Goal: Browse casually: Explore the website without a specific task or goal

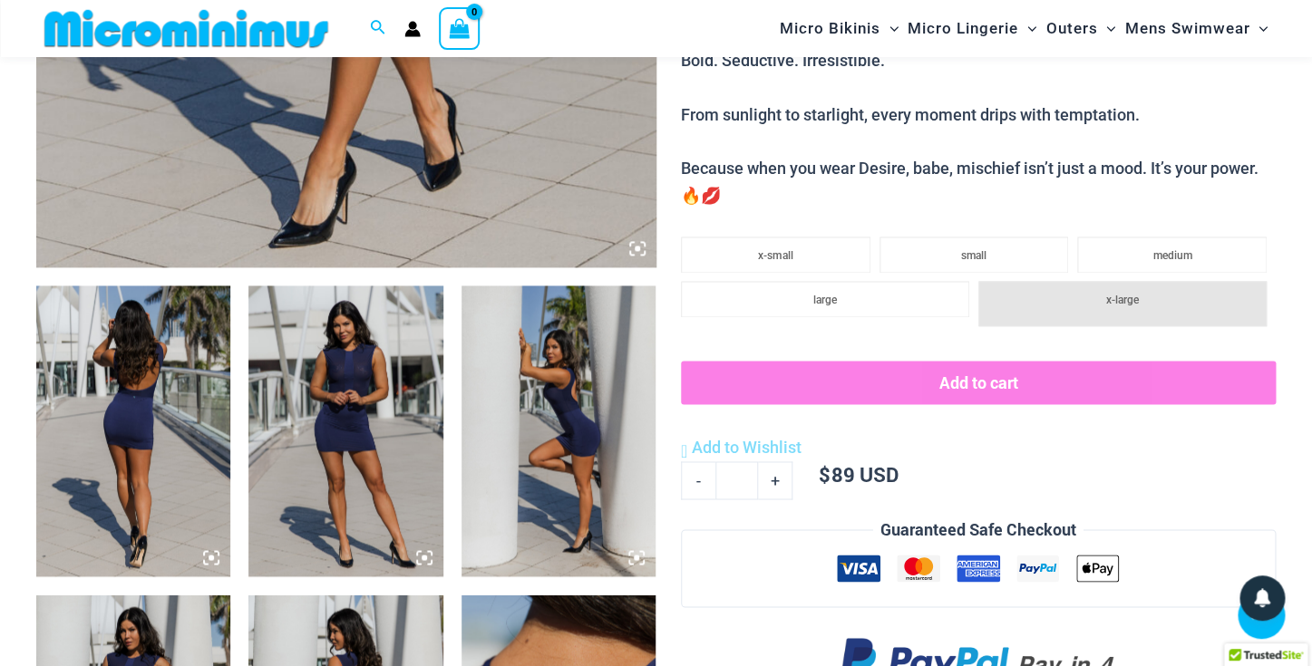
scroll to position [829, 0]
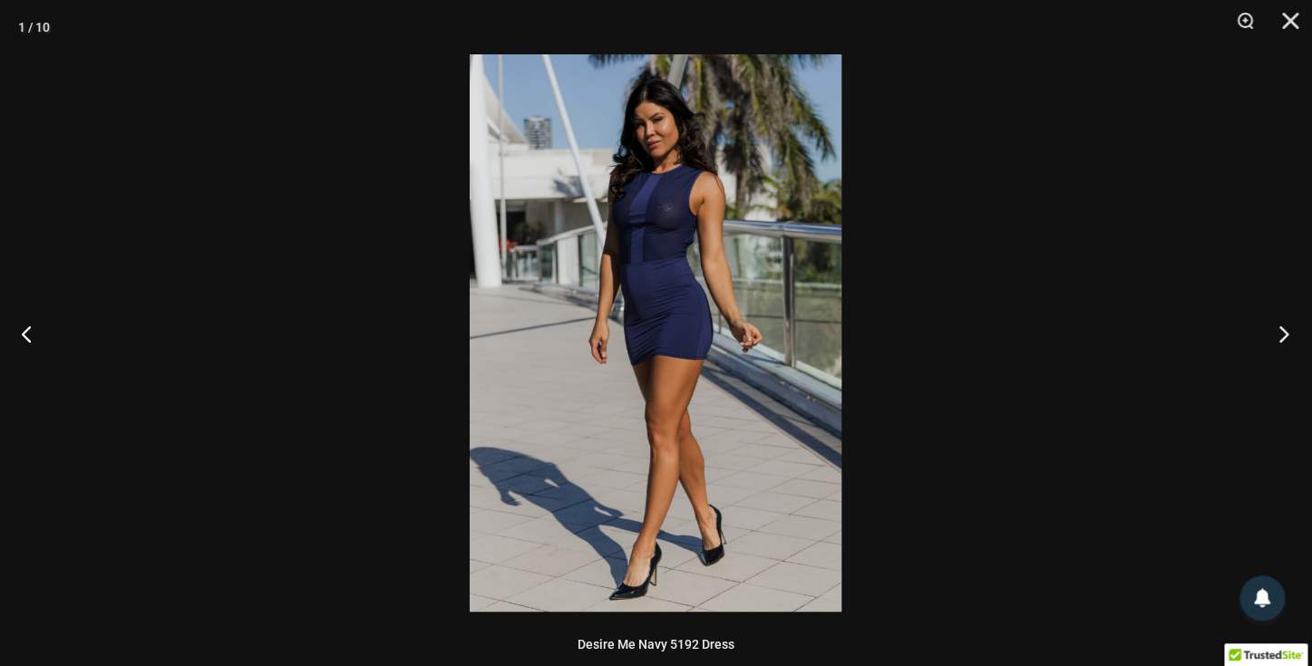
click at [1284, 338] on button "Next" at bounding box center [1278, 333] width 68 height 91
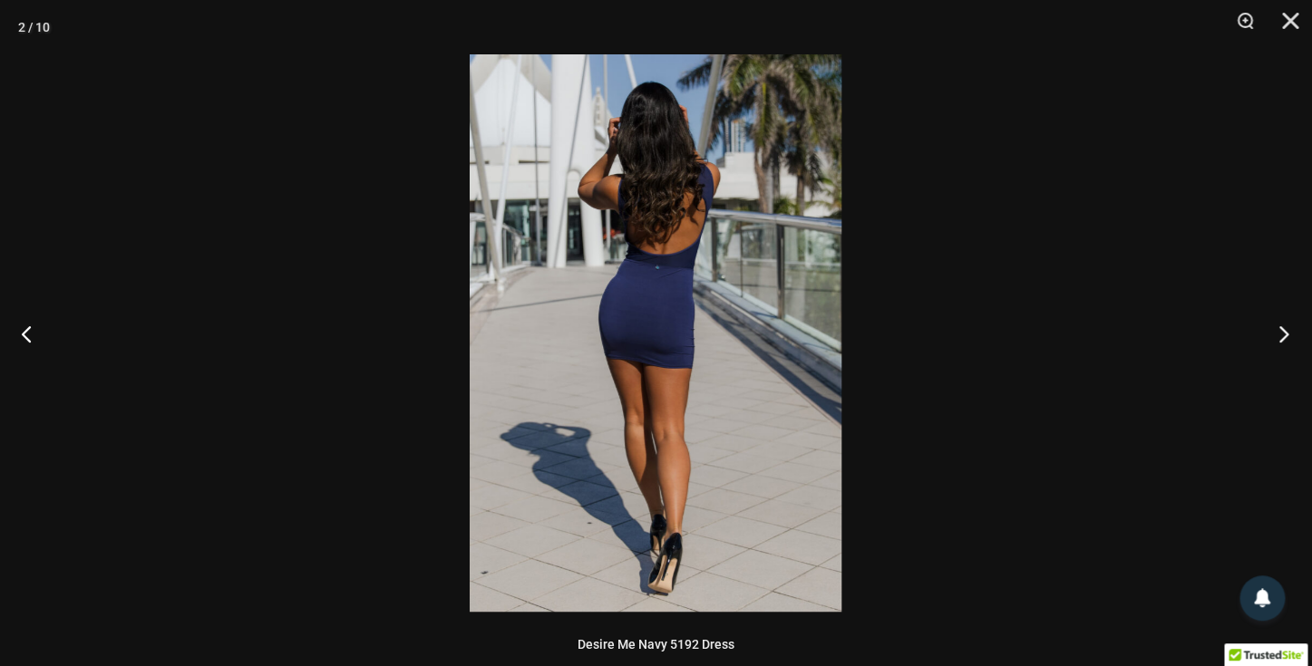
click at [1284, 338] on button "Next" at bounding box center [1278, 333] width 68 height 91
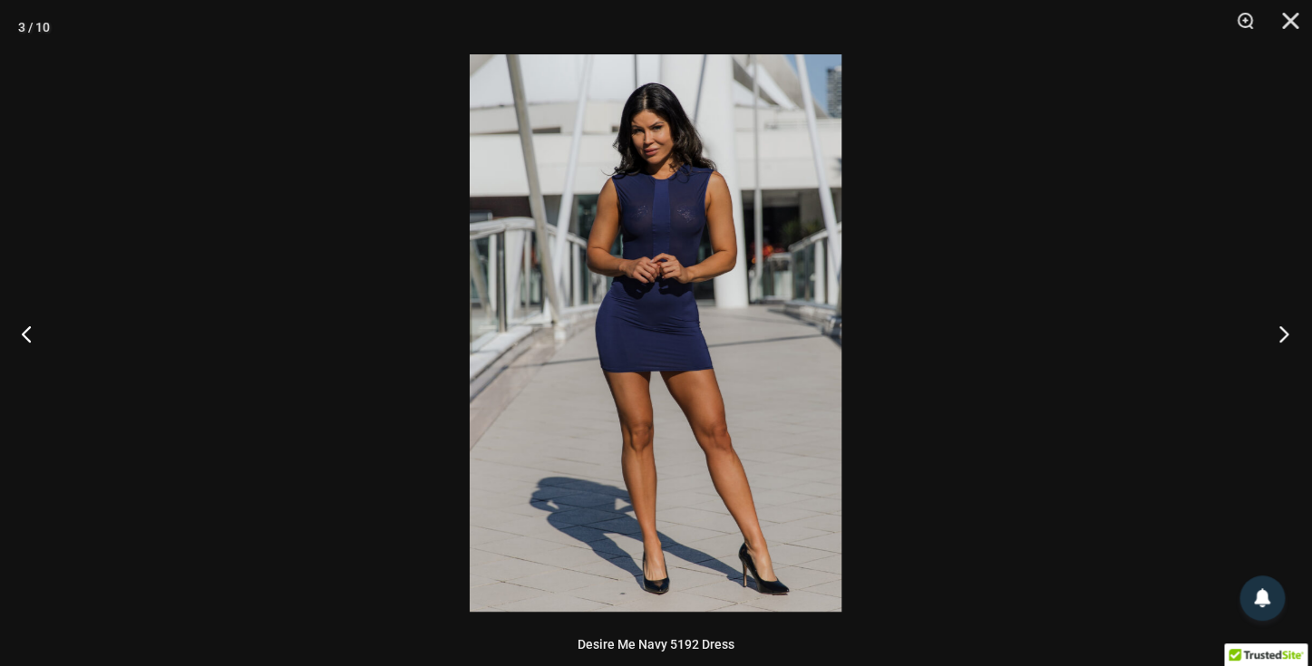
click at [1284, 338] on button "Next" at bounding box center [1278, 333] width 68 height 91
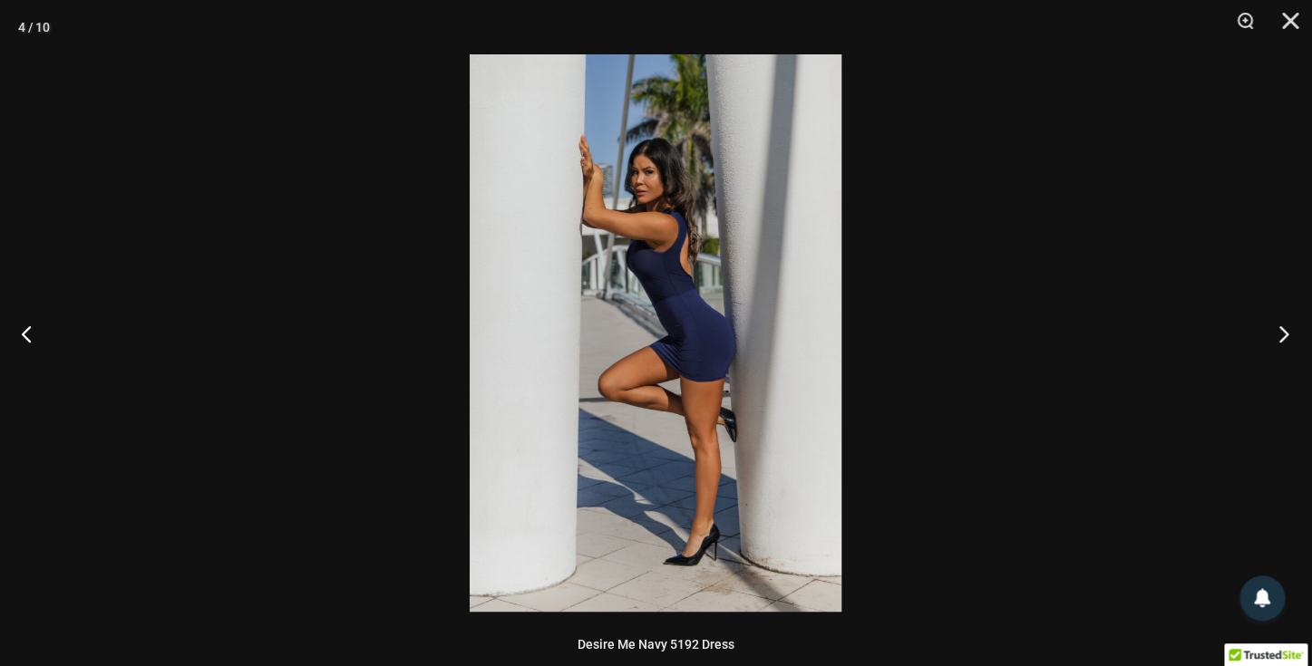
click at [1284, 338] on button "Next" at bounding box center [1278, 333] width 68 height 91
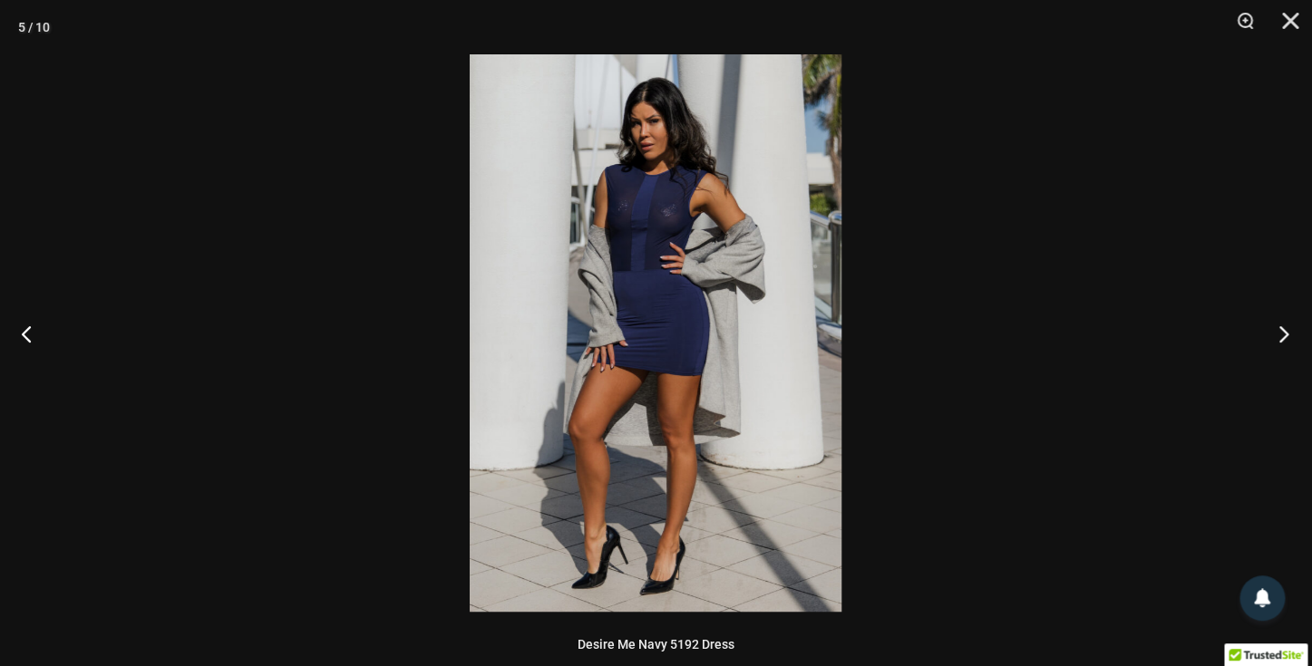
click at [1284, 338] on button "Next" at bounding box center [1278, 333] width 68 height 91
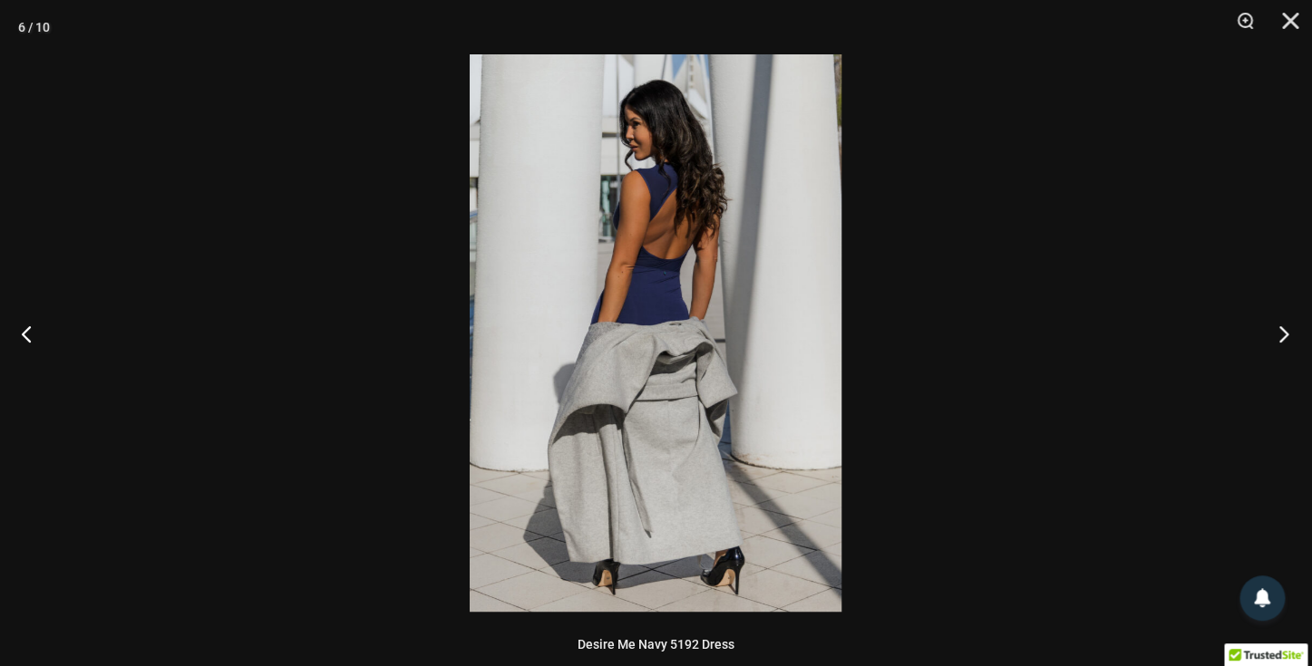
click at [1284, 338] on button "Next" at bounding box center [1278, 333] width 68 height 91
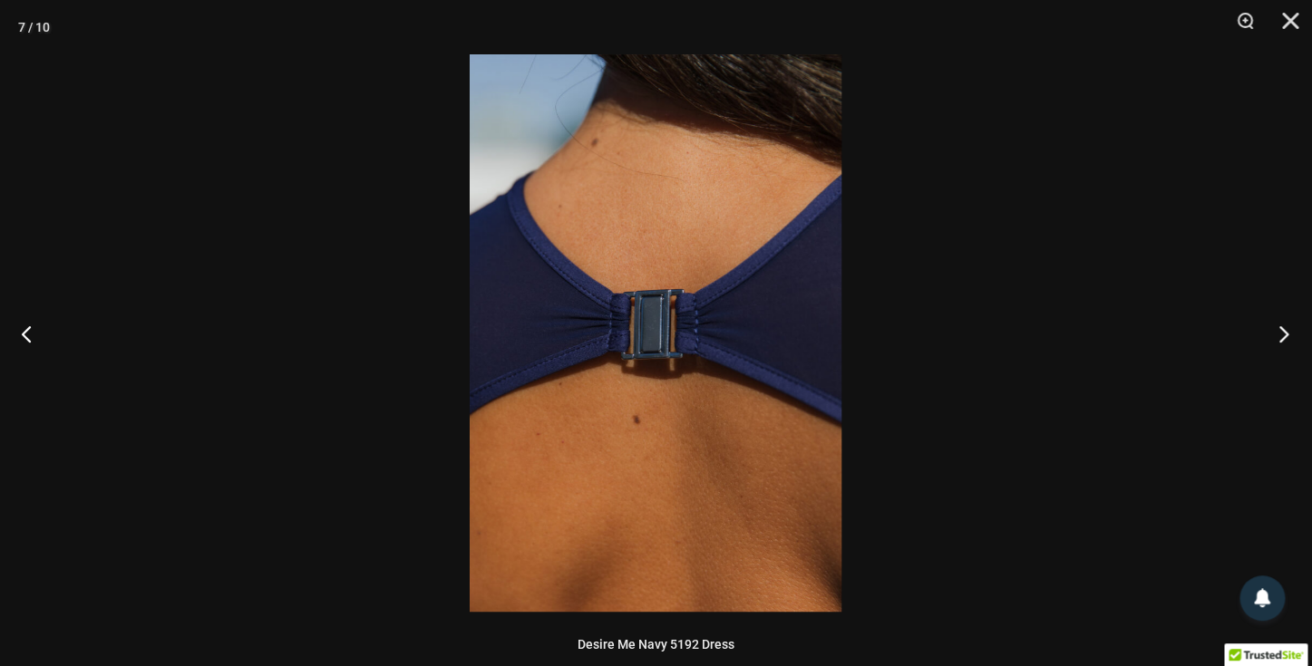
click at [1284, 338] on button "Next" at bounding box center [1278, 333] width 68 height 91
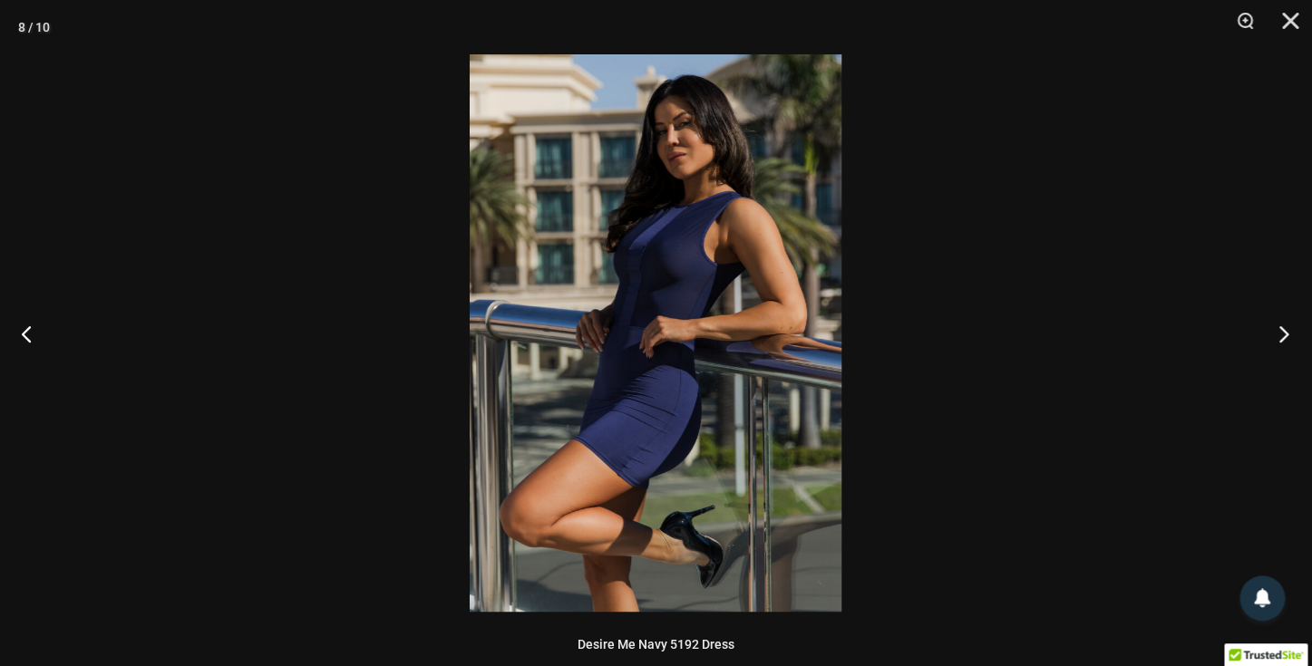
click at [1284, 338] on button "Next" at bounding box center [1278, 333] width 68 height 91
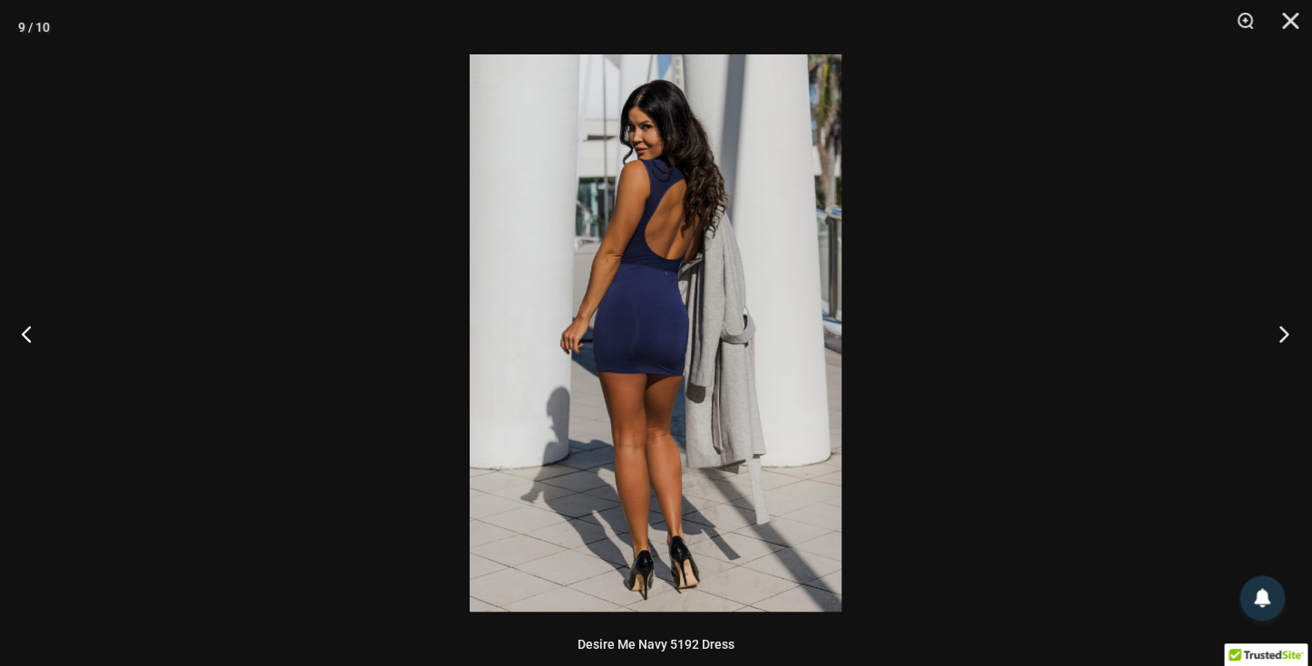
click at [1284, 338] on button "Next" at bounding box center [1278, 333] width 68 height 91
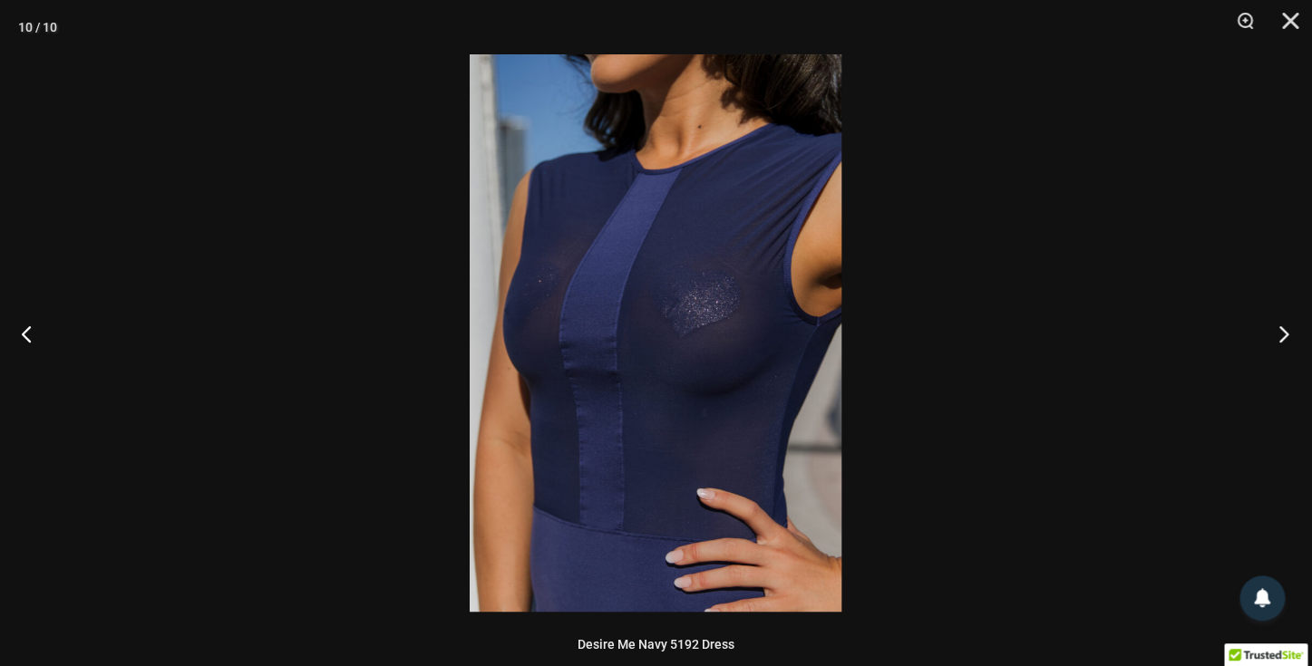
click at [1284, 338] on button "Next" at bounding box center [1278, 333] width 68 height 91
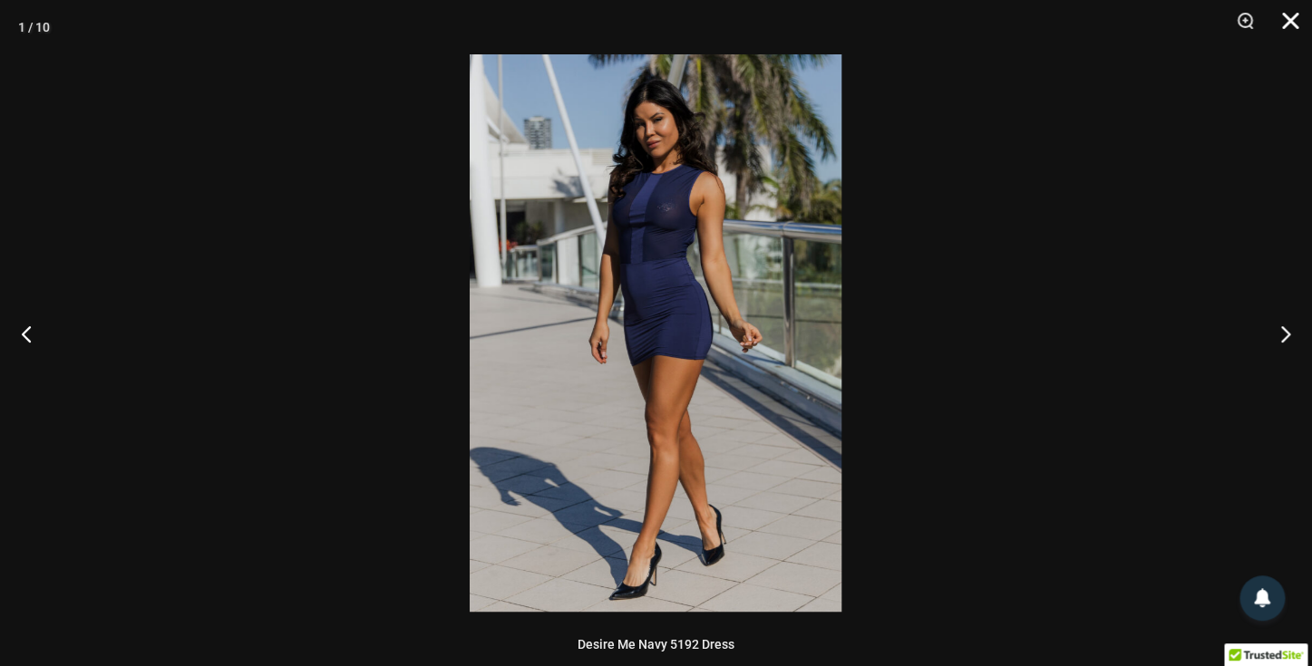
click at [1289, 16] on button "Close" at bounding box center [1283, 27] width 45 height 54
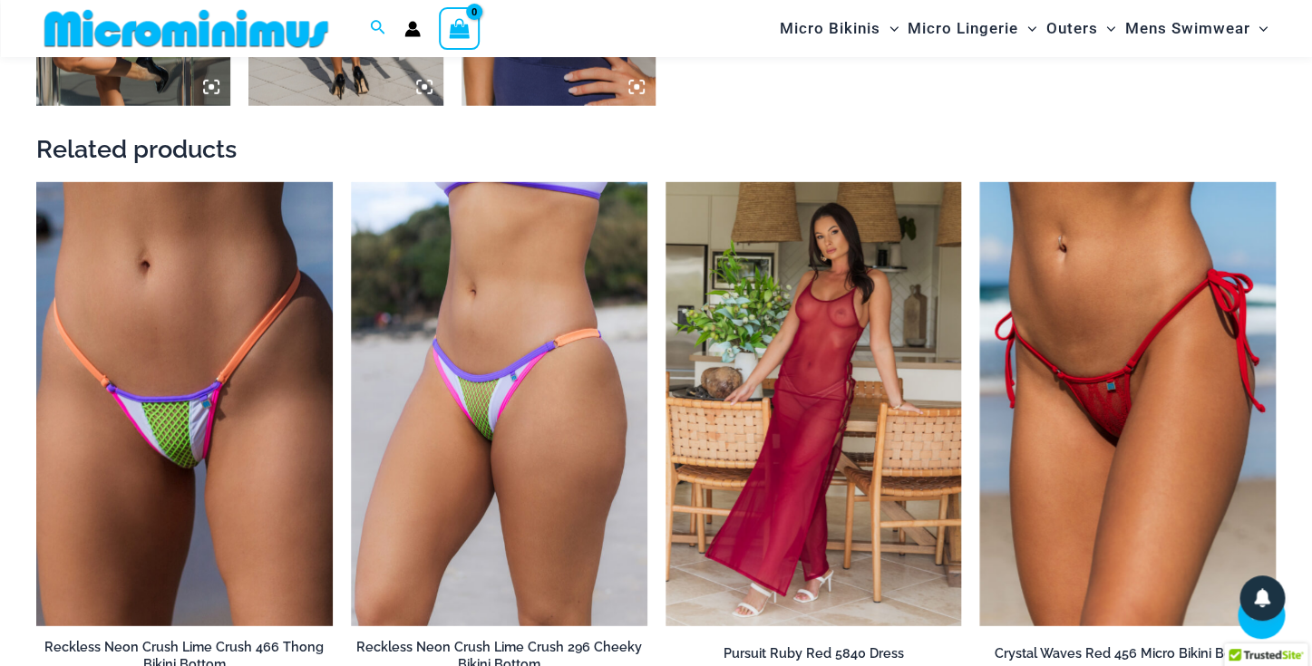
scroll to position [1921, 0]
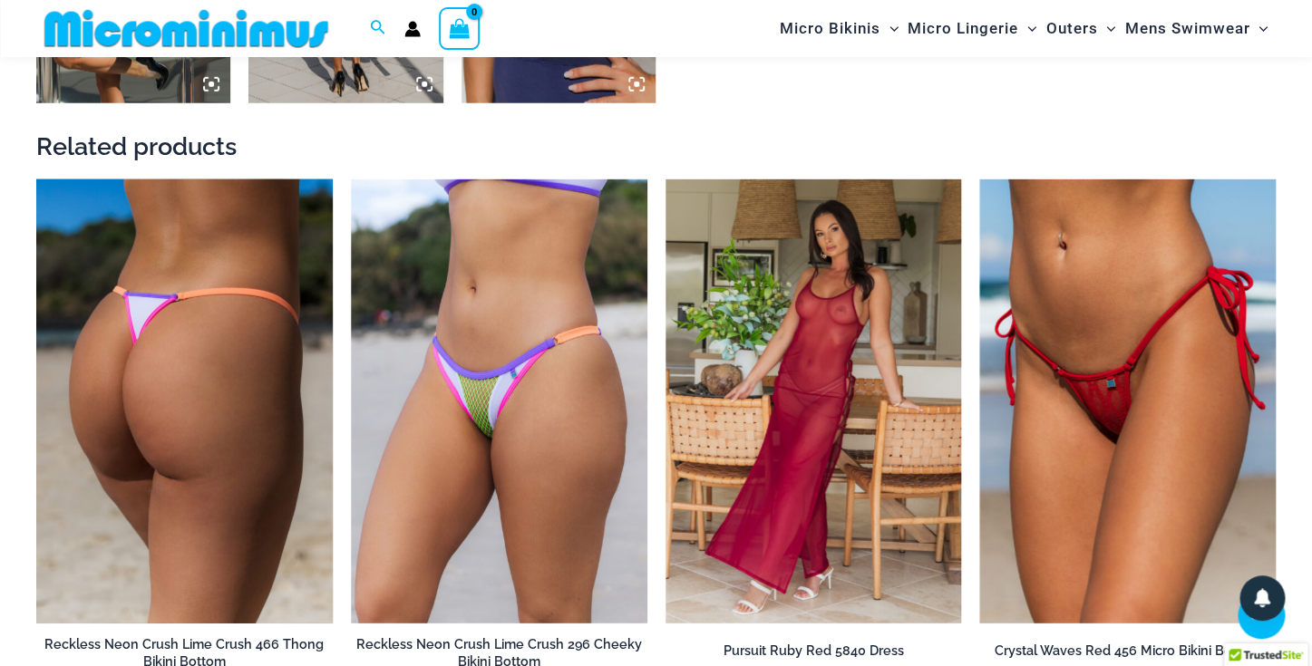
click at [223, 402] on img at bounding box center [184, 401] width 296 height 444
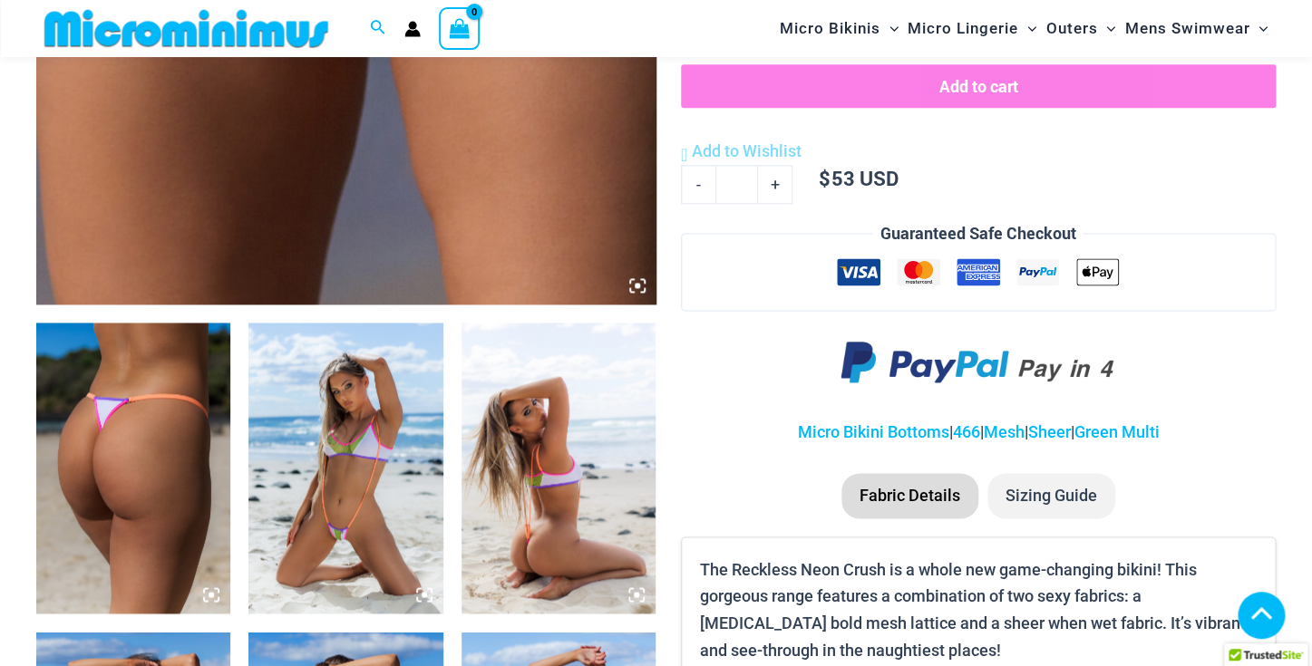
scroll to position [823, 0]
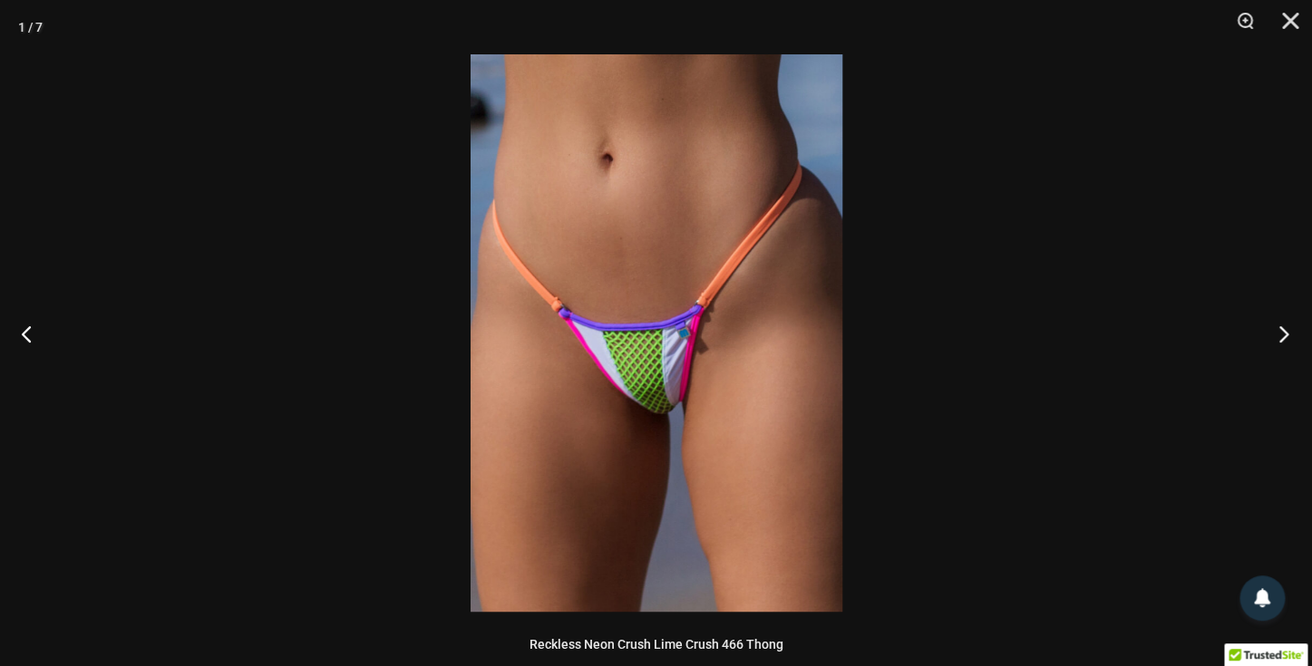
click at [1283, 334] on button "Next" at bounding box center [1278, 333] width 68 height 91
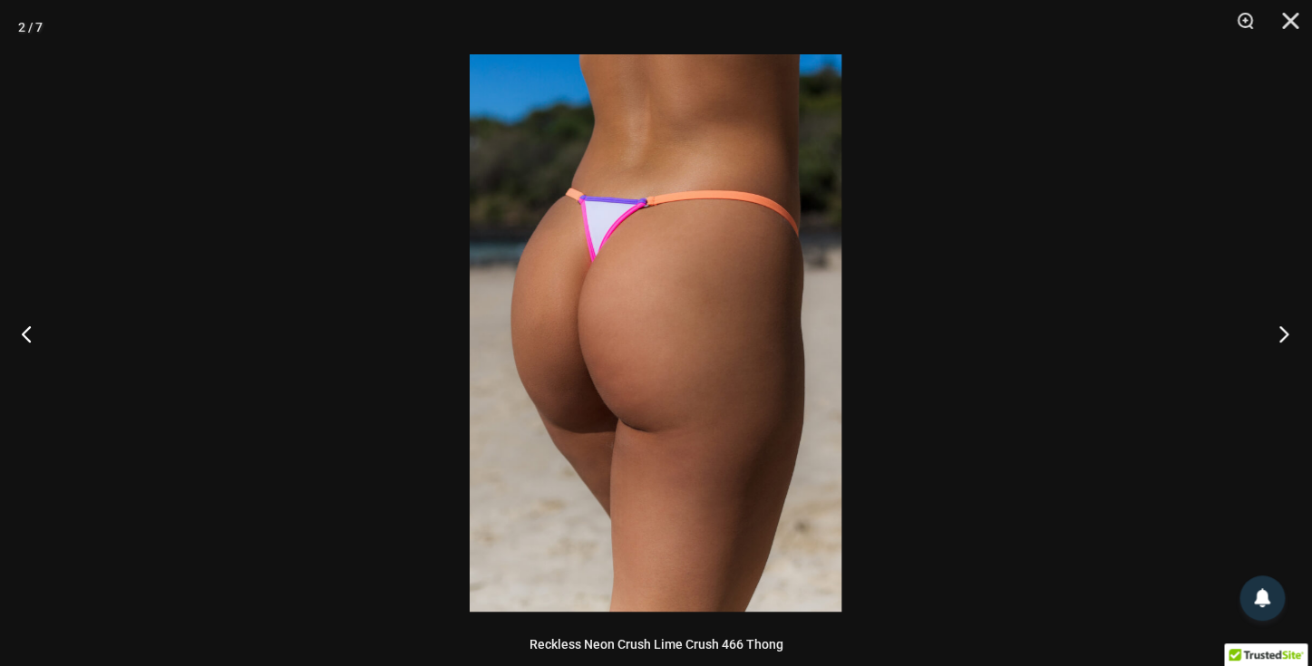
click at [1283, 334] on button "Next" at bounding box center [1278, 333] width 68 height 91
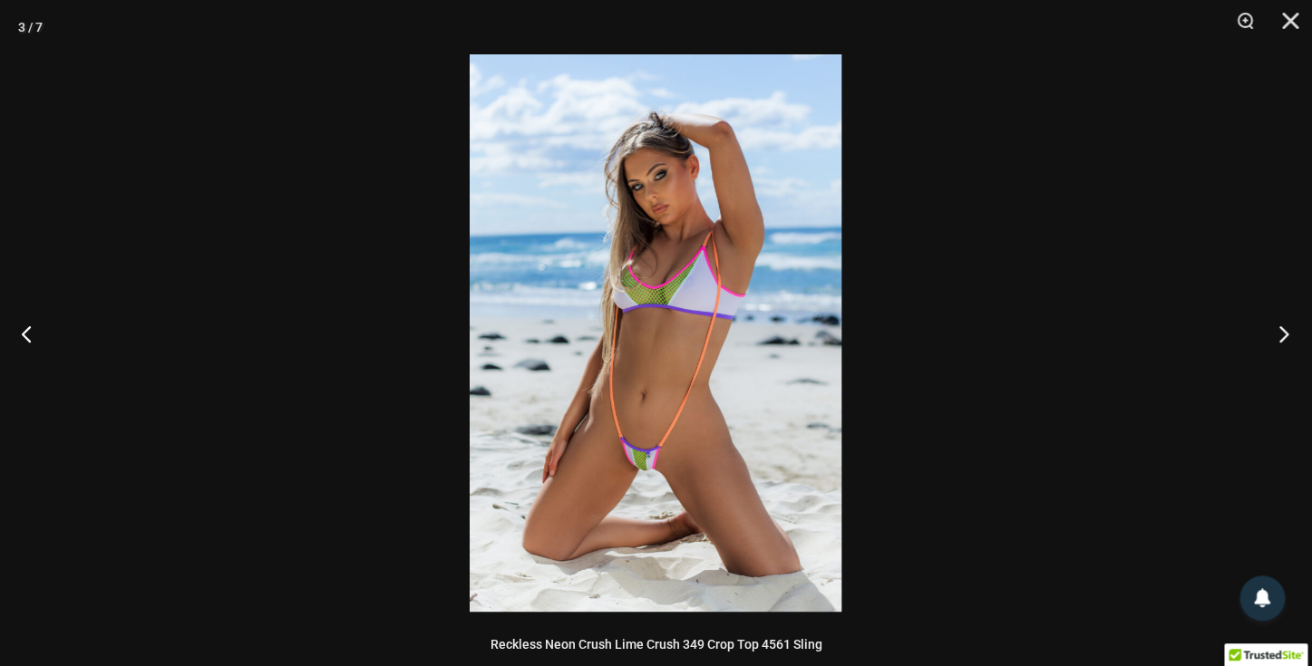
click at [1283, 334] on button "Next" at bounding box center [1278, 333] width 68 height 91
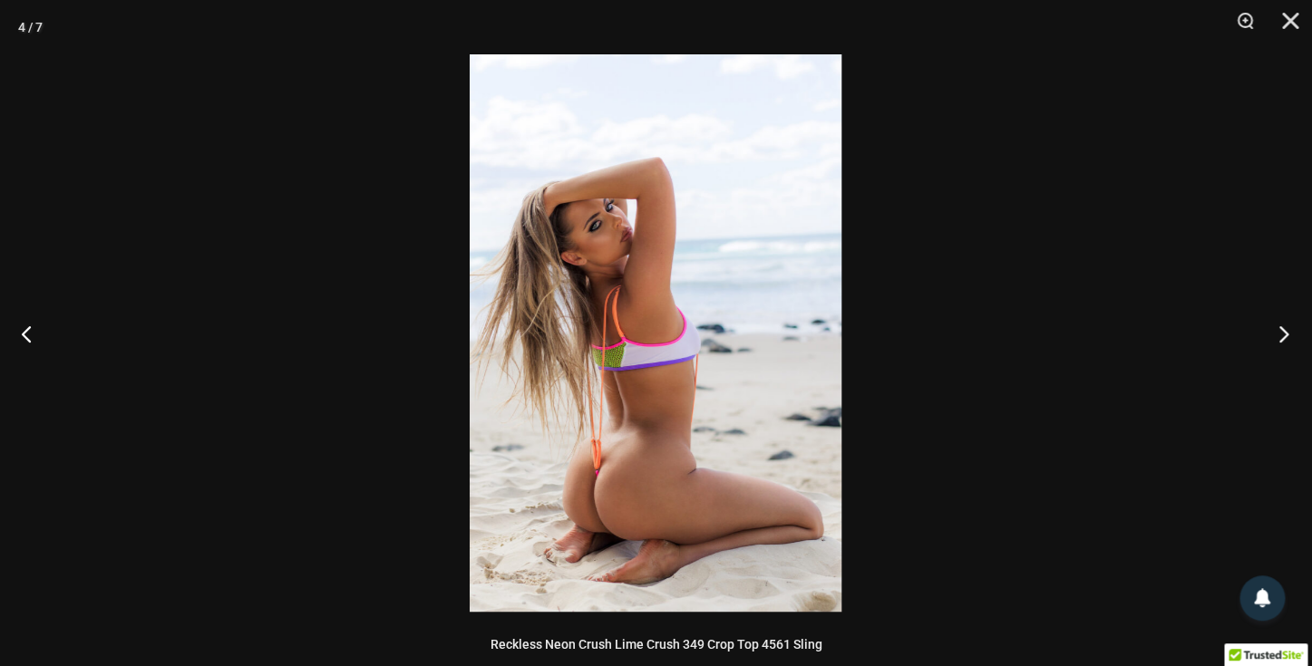
click at [1283, 334] on button "Next" at bounding box center [1278, 333] width 68 height 91
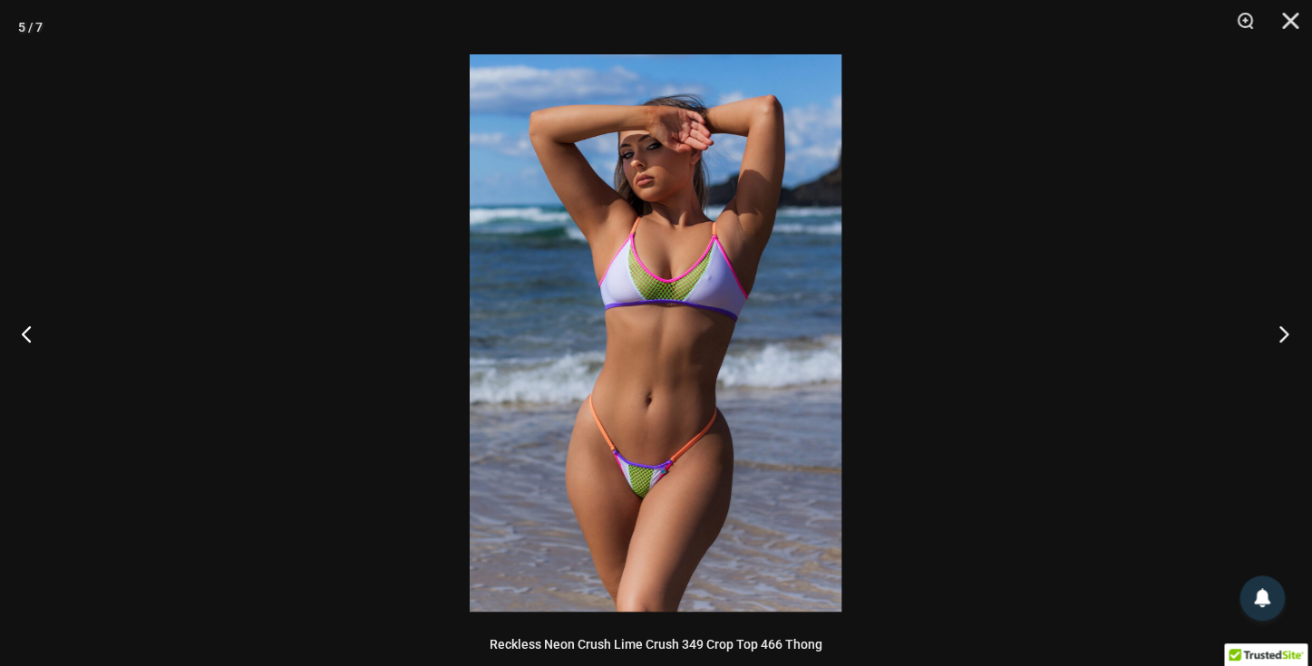
click at [1283, 334] on button "Next" at bounding box center [1278, 333] width 68 height 91
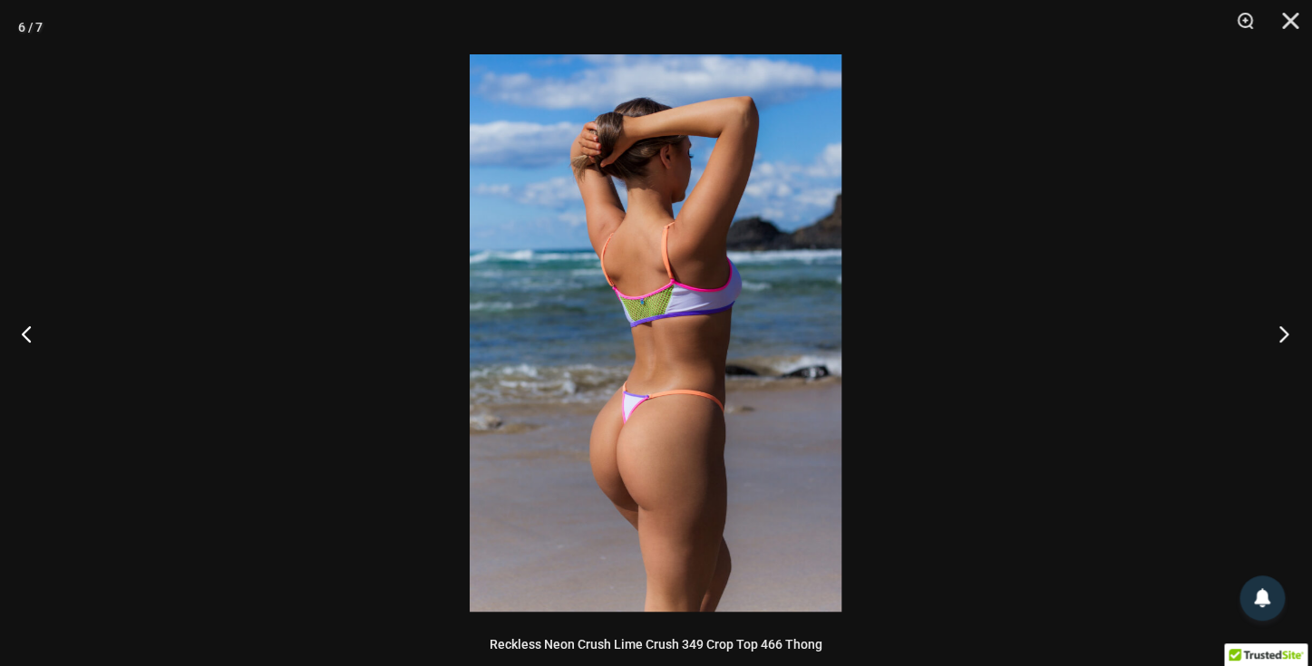
click at [1283, 334] on button "Next" at bounding box center [1278, 333] width 68 height 91
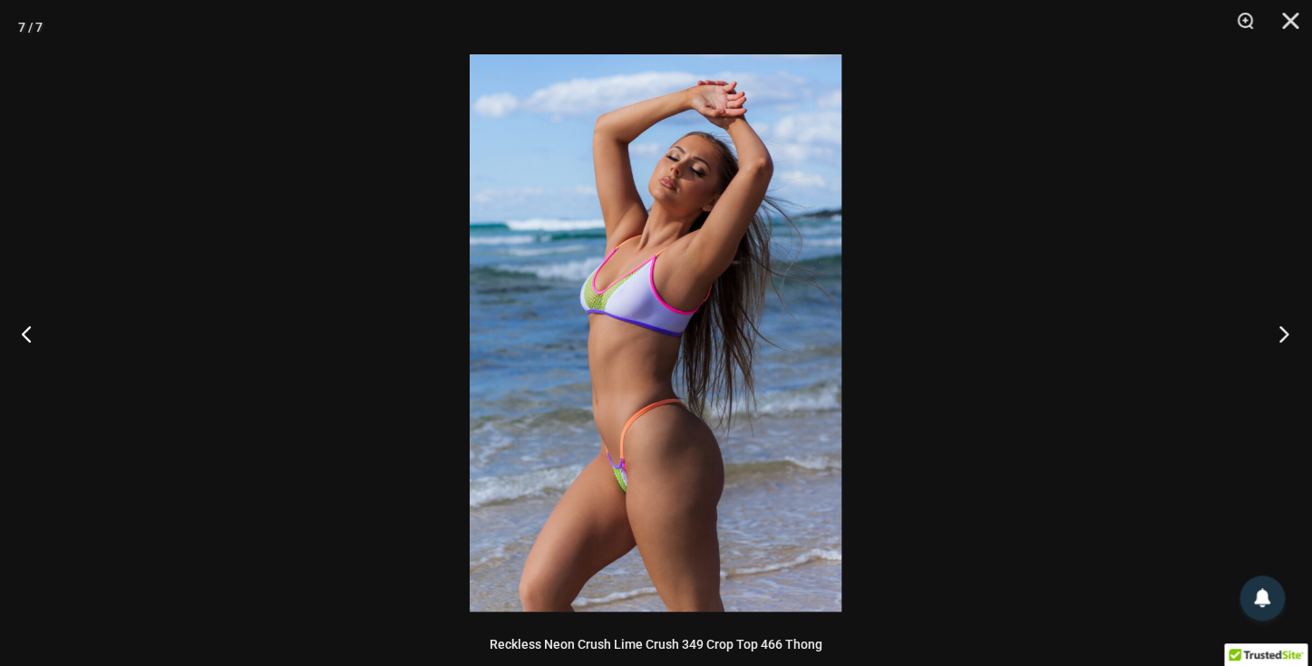
click at [1283, 334] on button "Next" at bounding box center [1278, 333] width 68 height 91
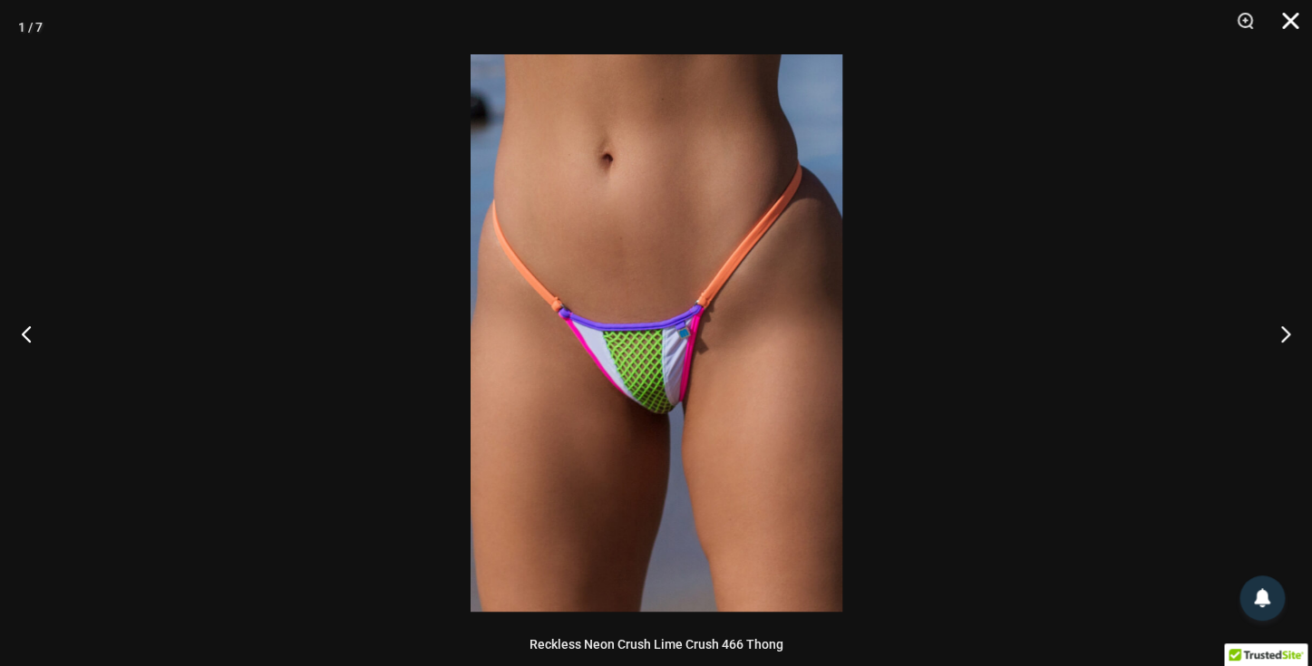
click at [1293, 21] on button "Close" at bounding box center [1283, 27] width 45 height 54
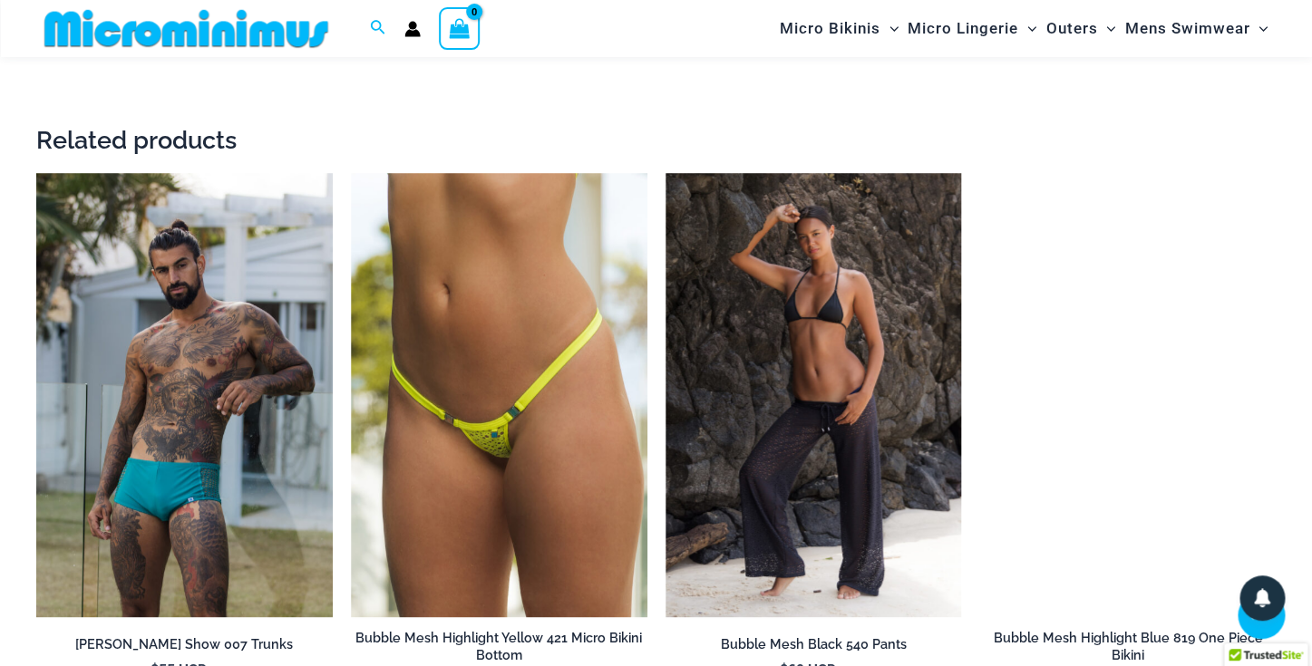
scroll to position [2834, 0]
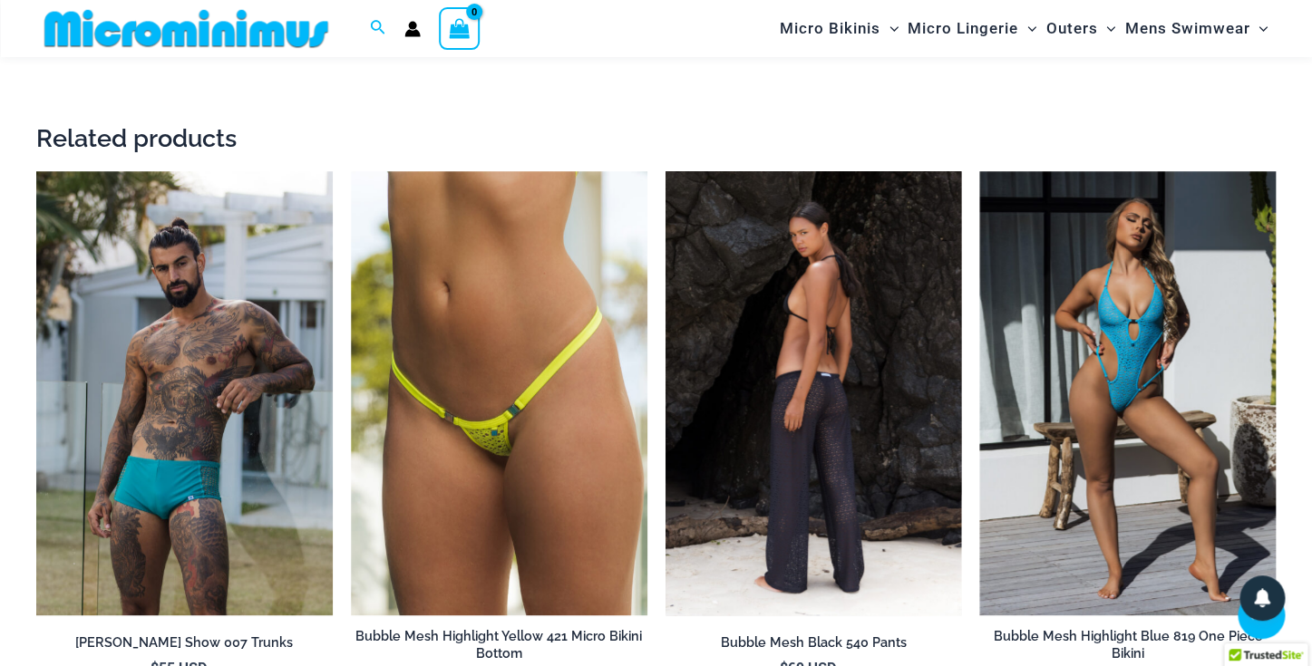
click at [831, 421] on img at bounding box center [813, 393] width 296 height 444
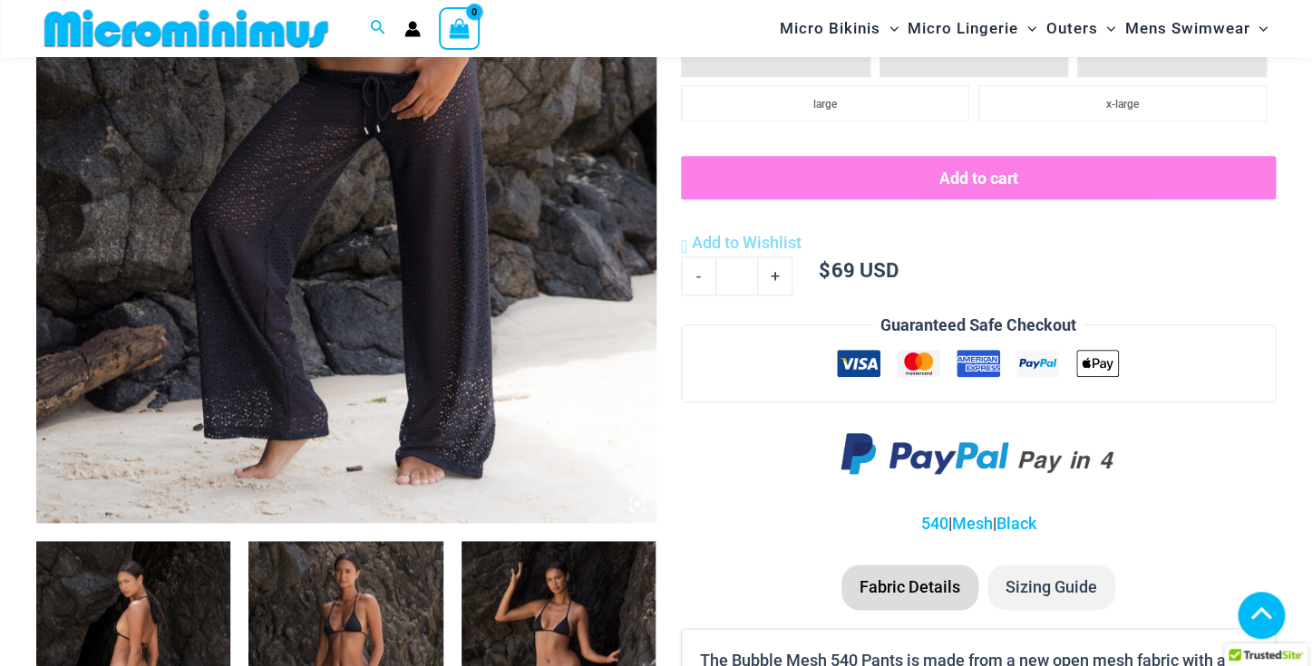
scroll to position [571, 0]
click at [462, 349] on img at bounding box center [346, 58] width 620 height 929
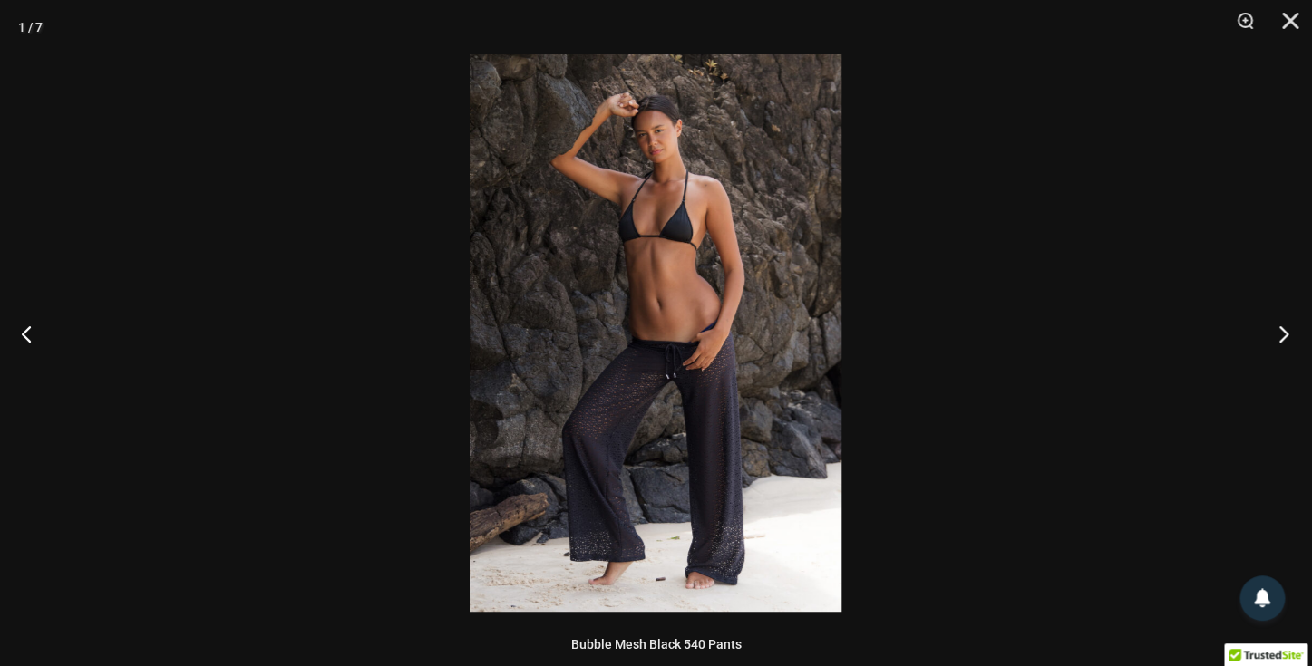
click at [1280, 330] on button "Next" at bounding box center [1278, 333] width 68 height 91
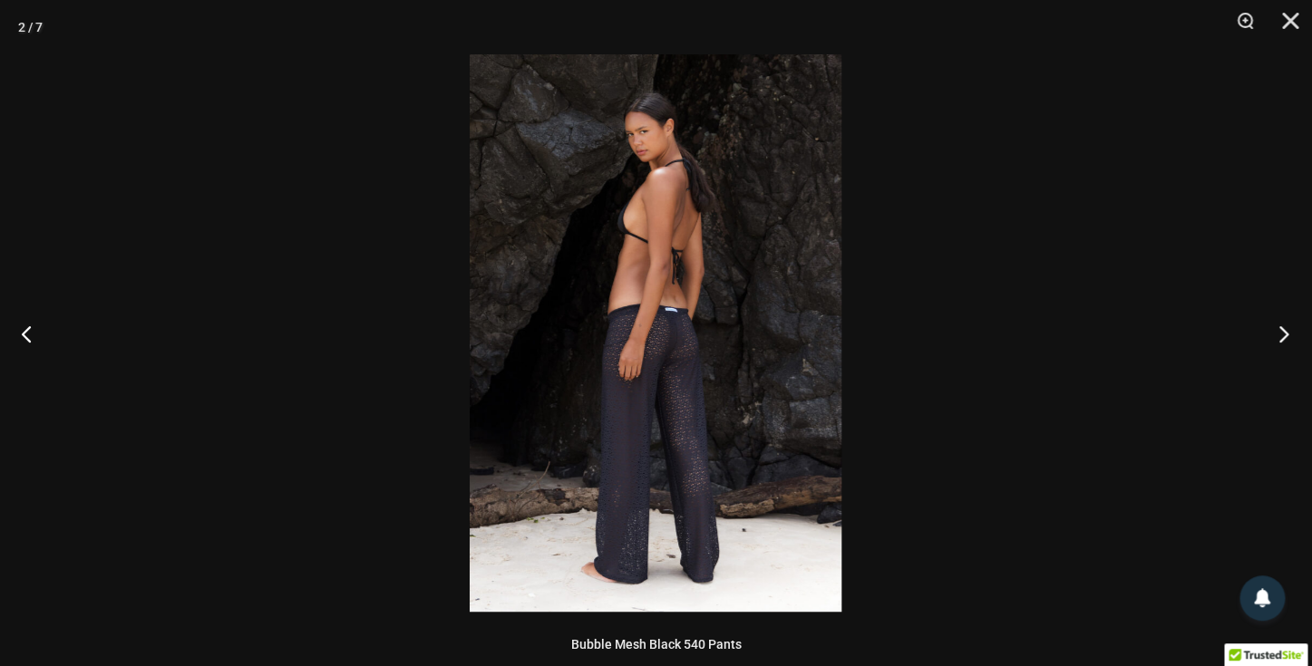
click at [1280, 330] on button "Next" at bounding box center [1278, 333] width 68 height 91
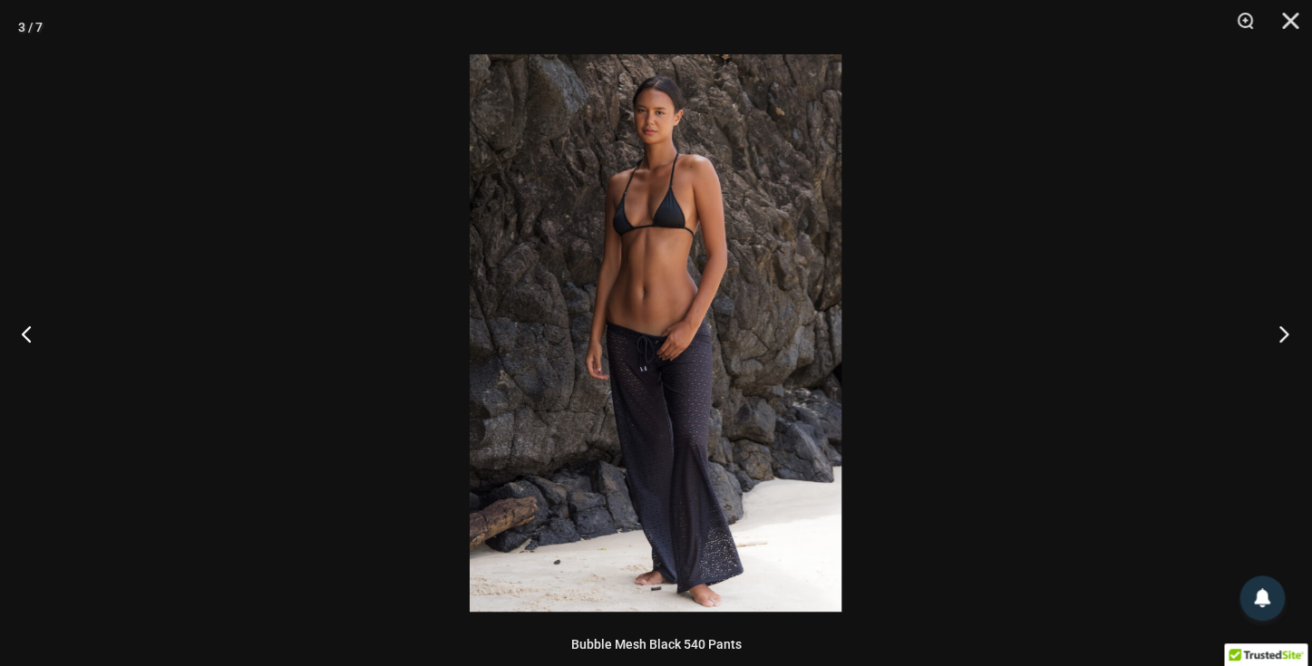
click at [1280, 331] on button "Next" at bounding box center [1278, 333] width 68 height 91
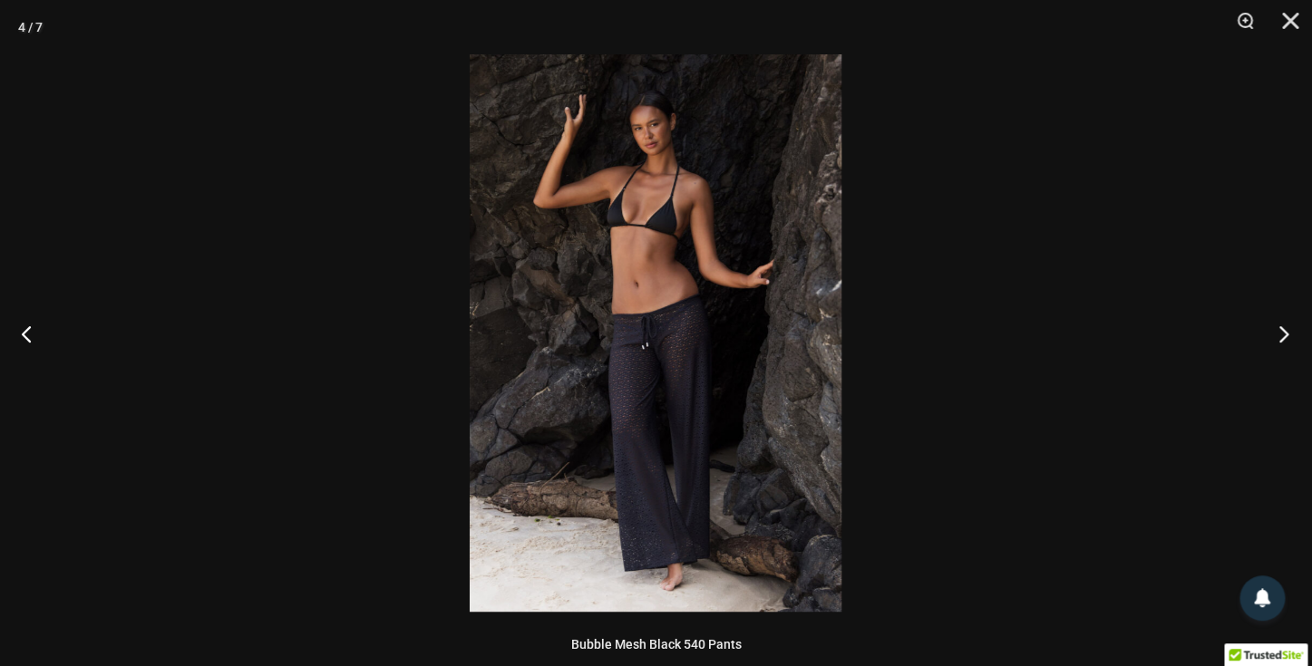
click at [1280, 331] on button "Next" at bounding box center [1278, 333] width 68 height 91
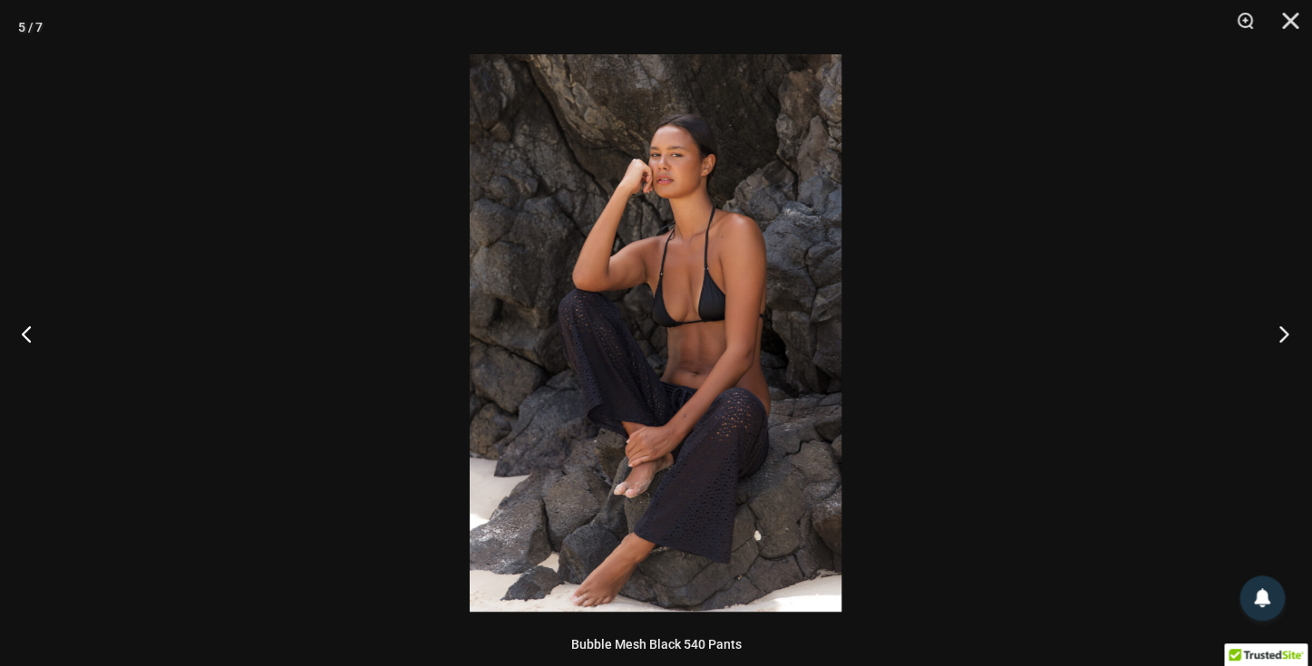
click at [1280, 331] on button "Next" at bounding box center [1278, 333] width 68 height 91
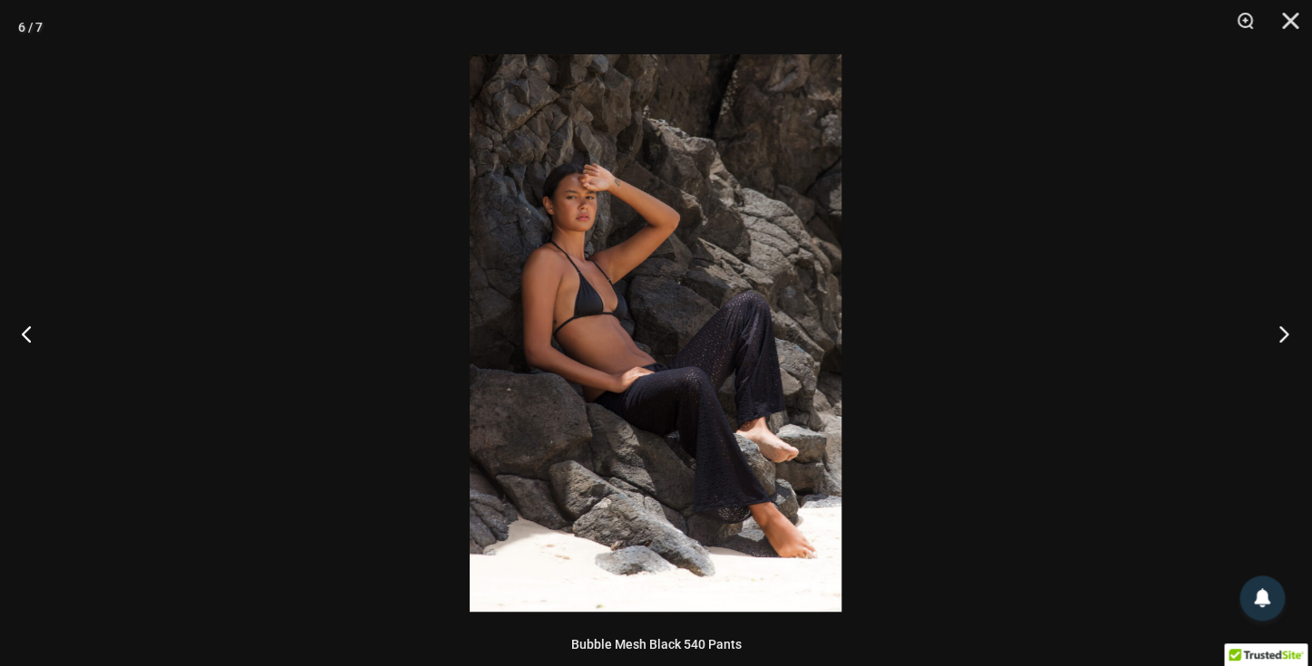
click at [1280, 331] on button "Next" at bounding box center [1278, 333] width 68 height 91
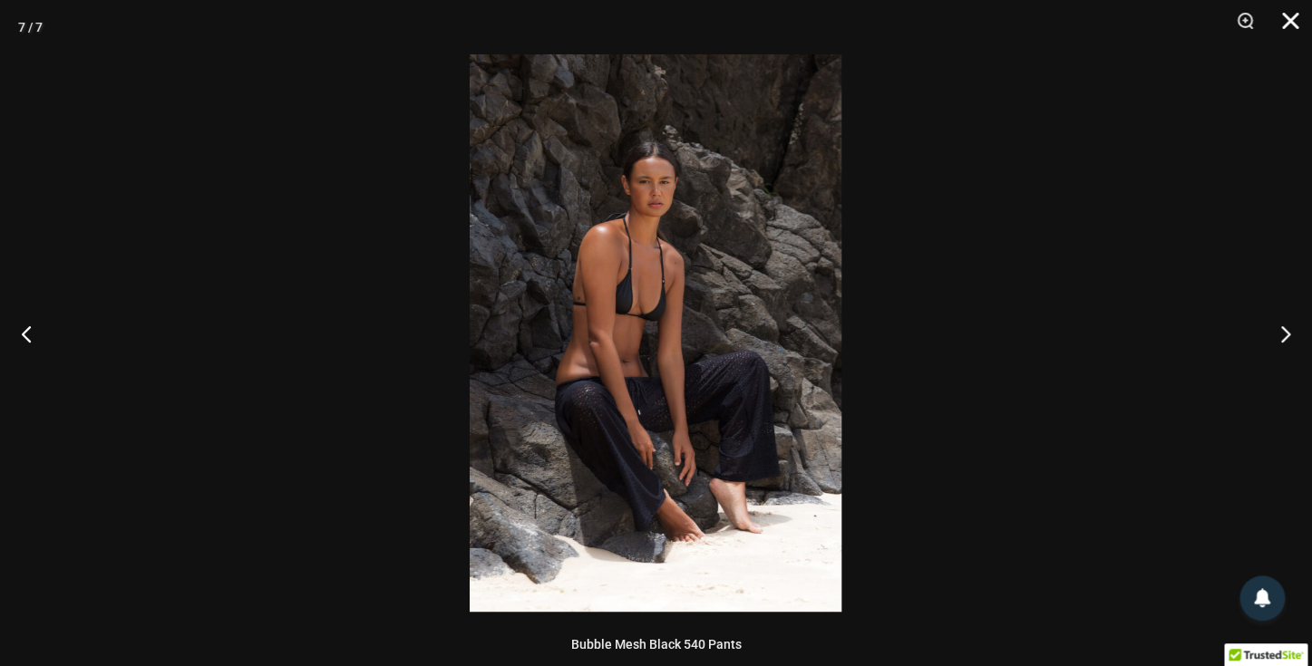
click at [1293, 15] on button "Close" at bounding box center [1283, 27] width 45 height 54
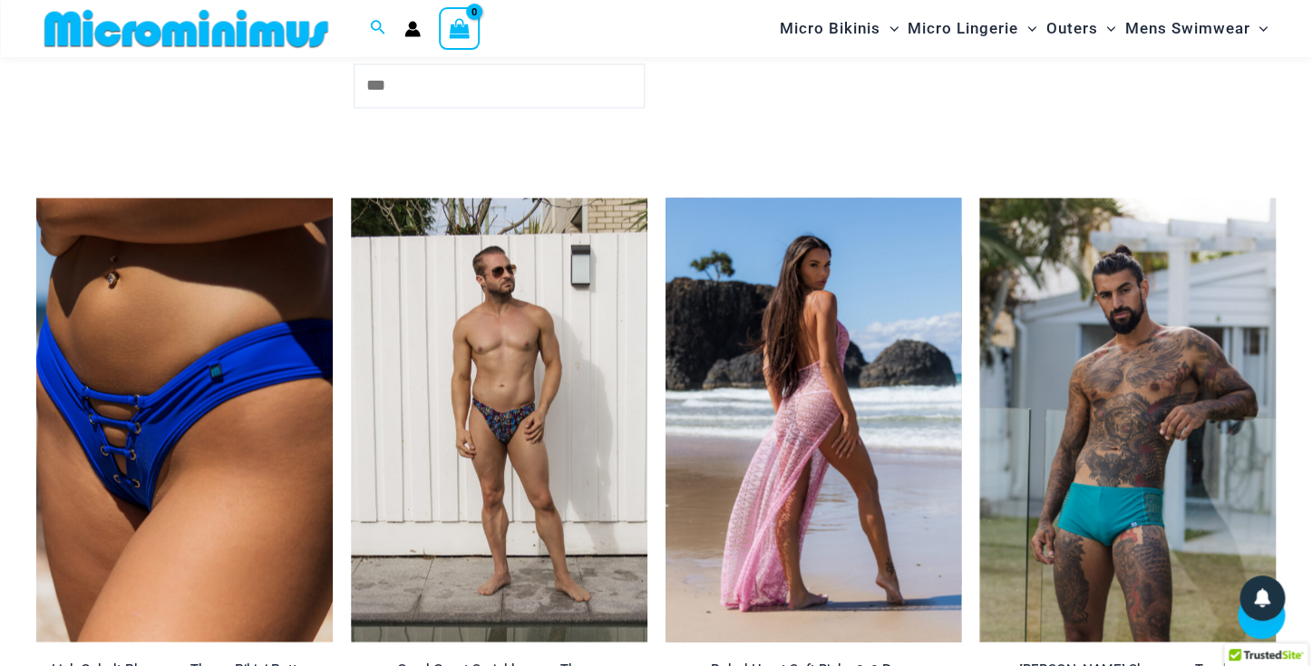
scroll to position [3808, 0]
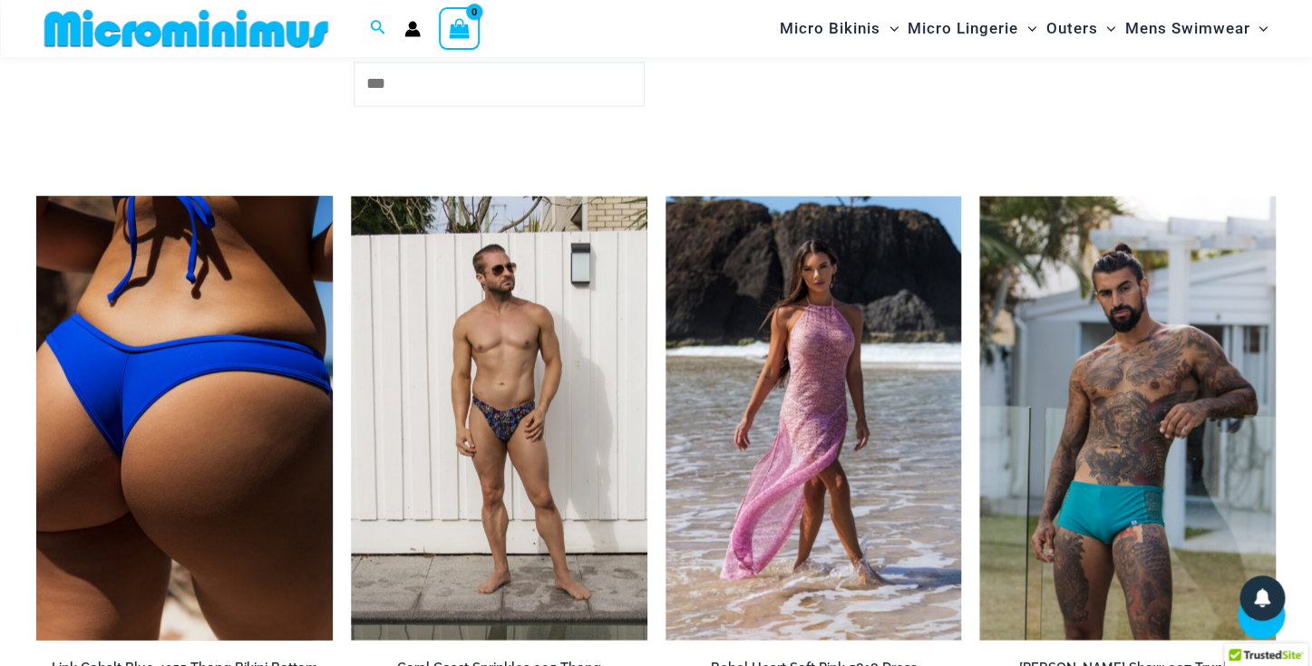
click at [223, 472] on img at bounding box center [184, 418] width 296 height 444
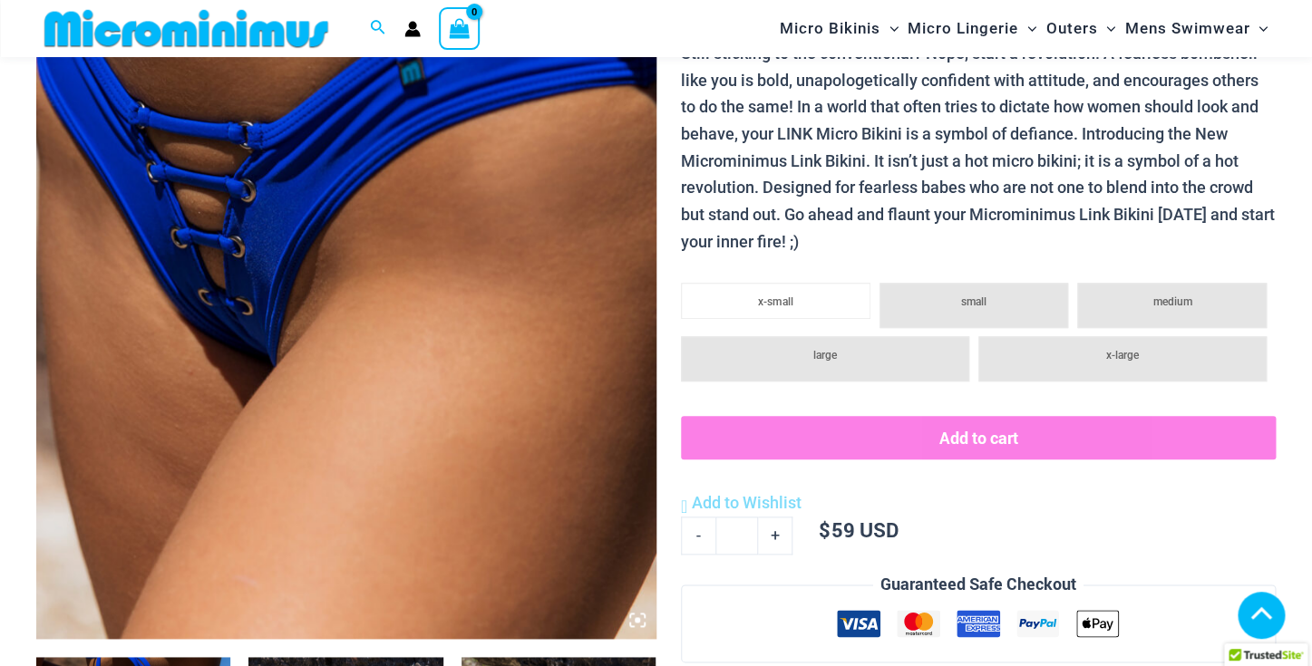
scroll to position [459, 0]
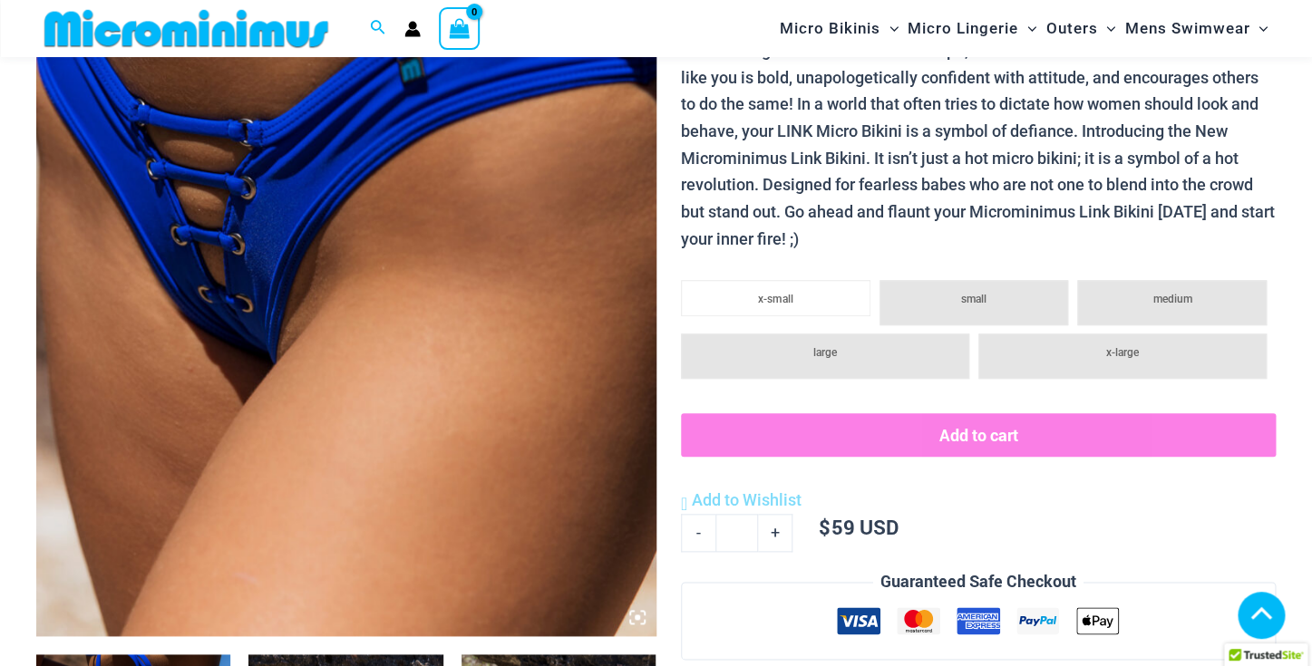
click at [223, 472] on img at bounding box center [346, 170] width 620 height 929
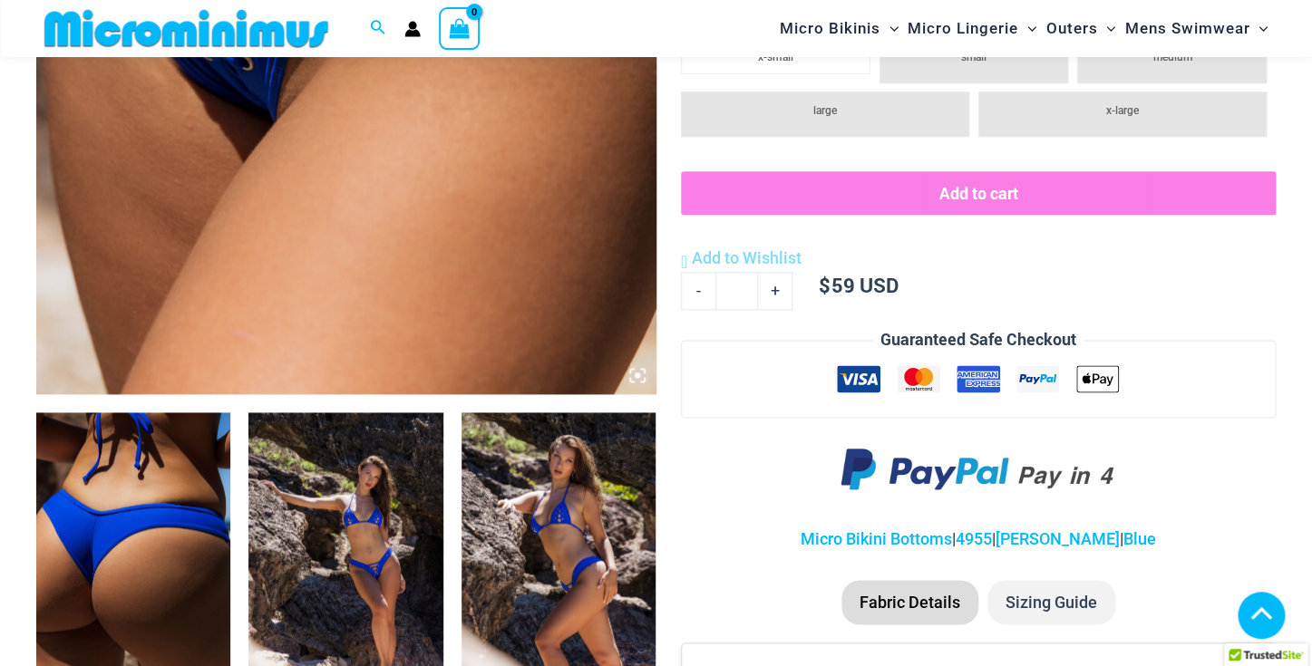
scroll to position [706, 0]
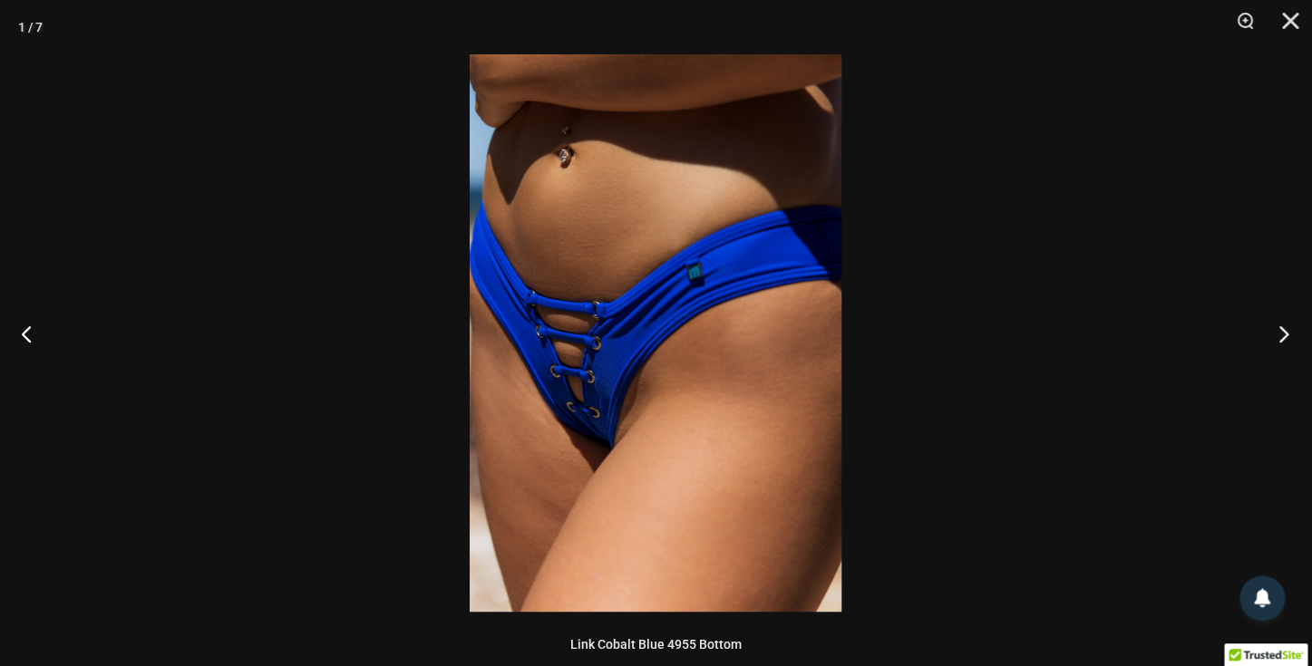
click at [1274, 331] on button "Next" at bounding box center [1278, 333] width 68 height 91
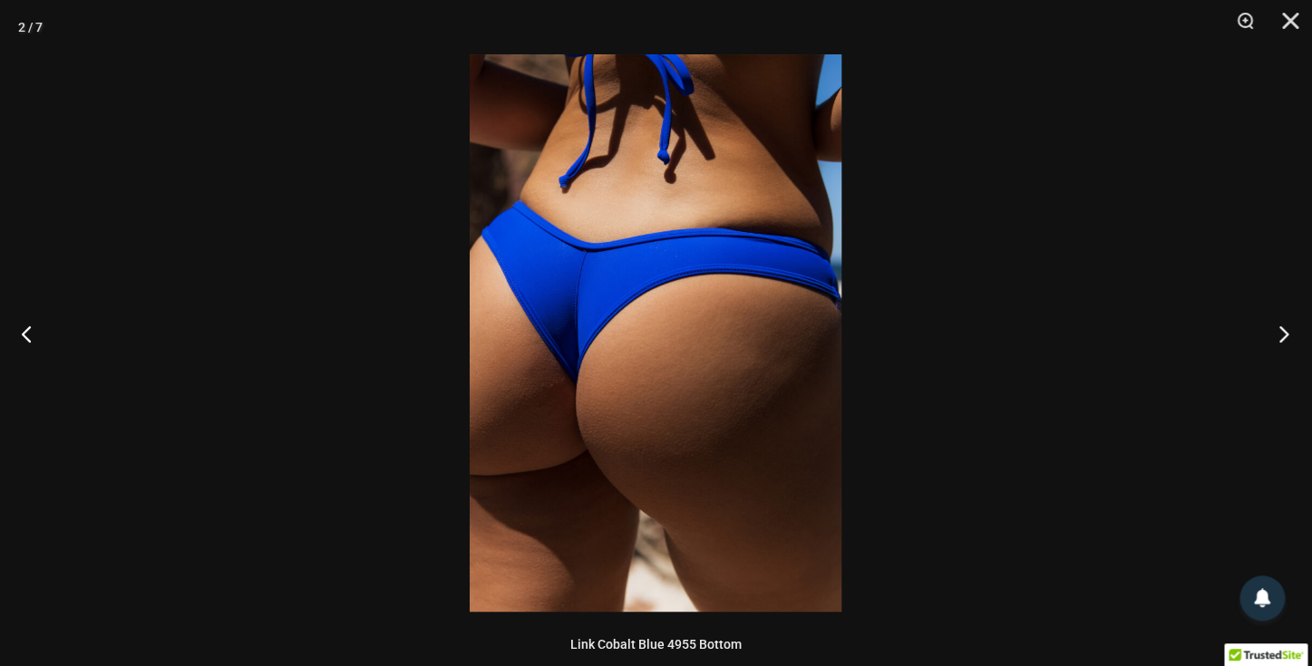
click at [1274, 331] on button "Next" at bounding box center [1278, 333] width 68 height 91
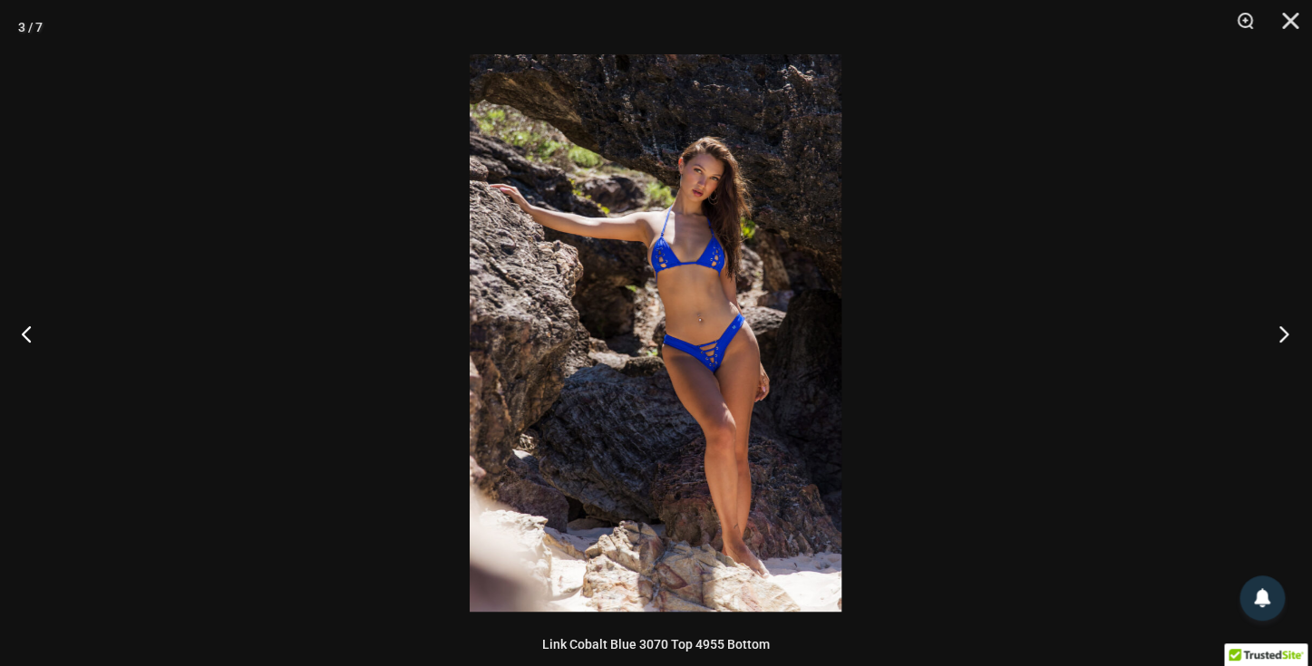
click at [1274, 331] on button "Next" at bounding box center [1278, 333] width 68 height 91
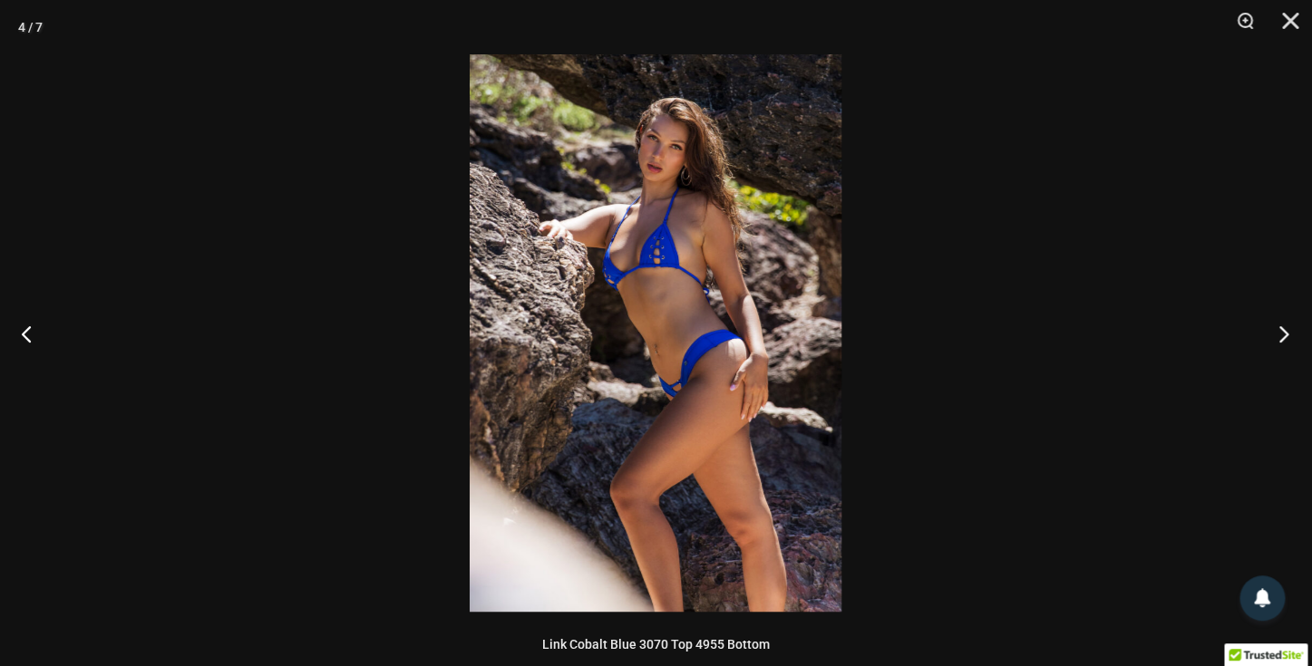
click at [1274, 331] on button "Next" at bounding box center [1278, 333] width 68 height 91
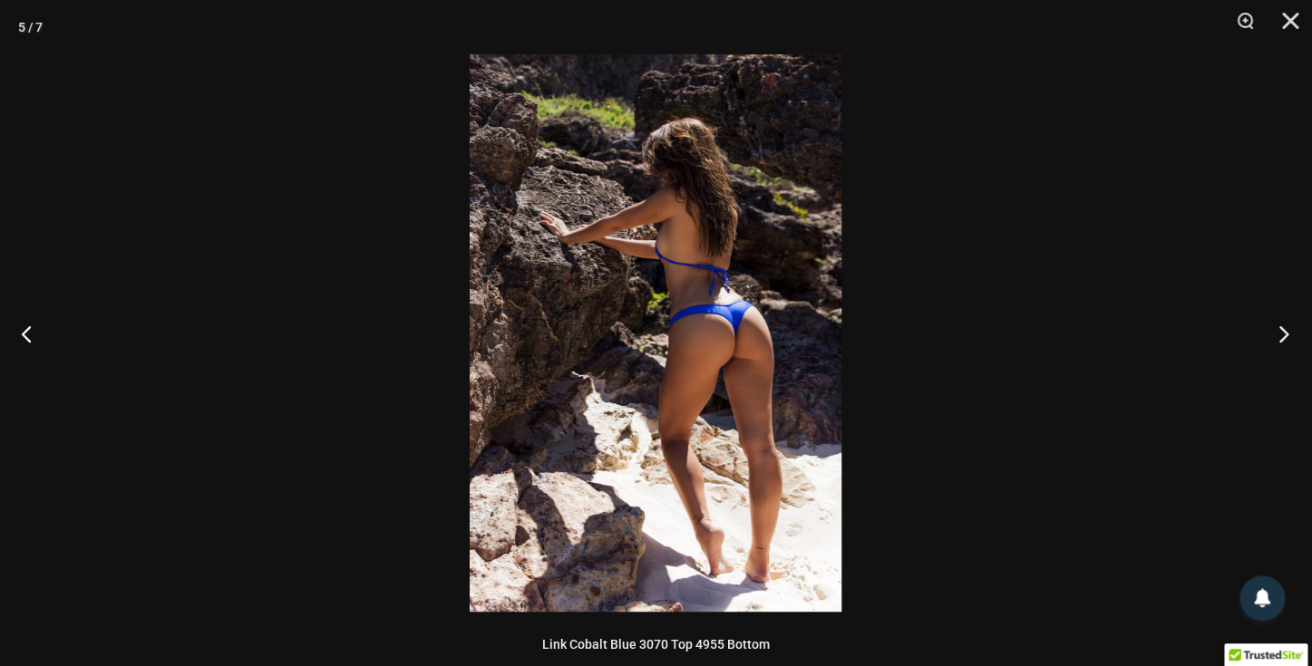
click at [1274, 331] on button "Next" at bounding box center [1278, 333] width 68 height 91
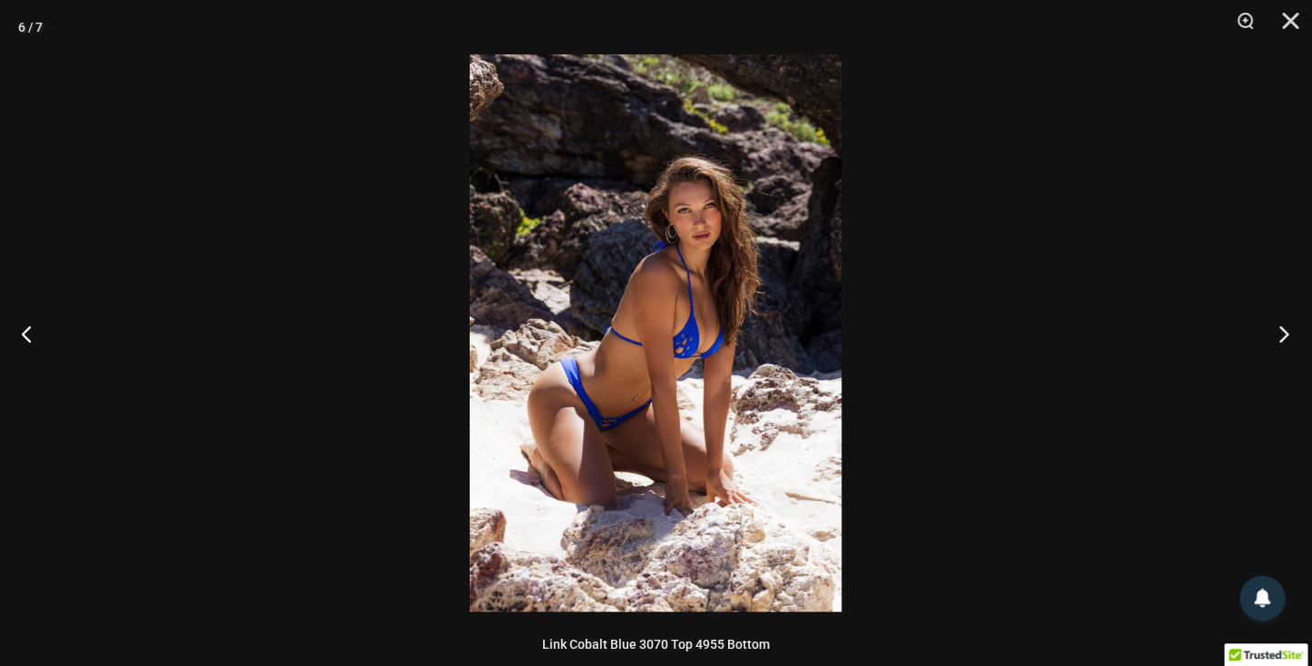
click at [1274, 331] on button "Next" at bounding box center [1278, 333] width 68 height 91
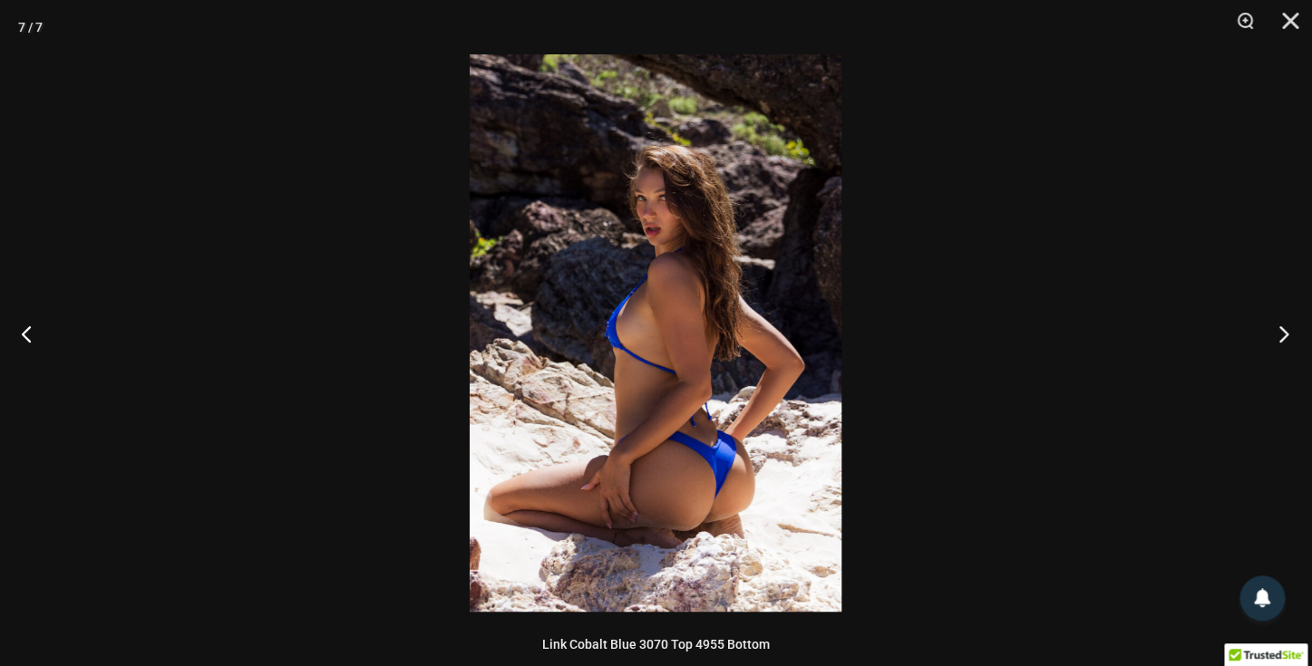
click at [1274, 331] on button "Next" at bounding box center [1278, 333] width 68 height 91
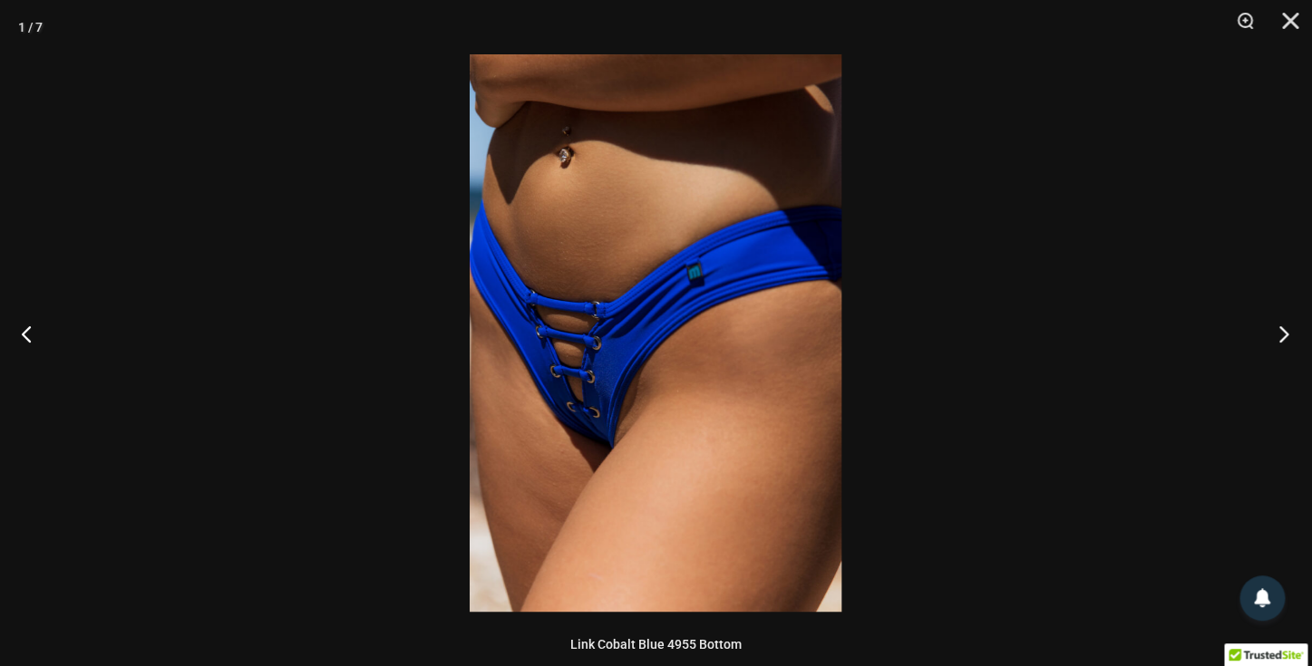
click at [1281, 332] on button "Next" at bounding box center [1278, 333] width 68 height 91
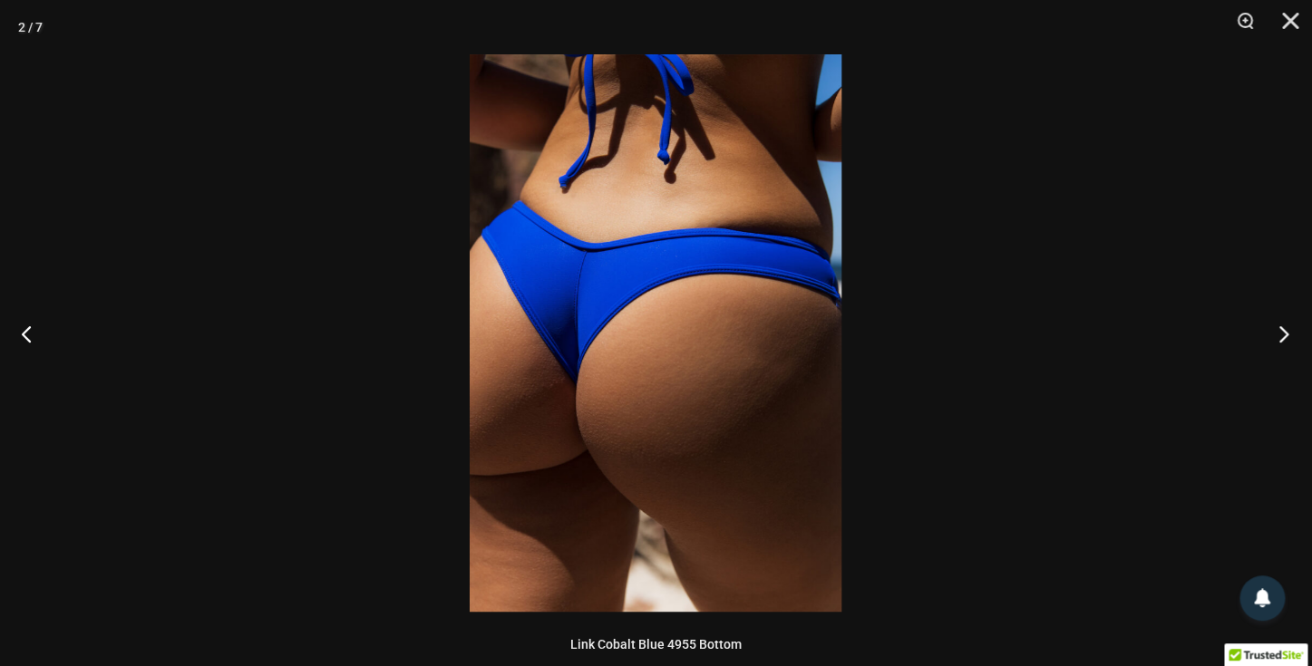
click at [1281, 332] on button "Next" at bounding box center [1278, 333] width 68 height 91
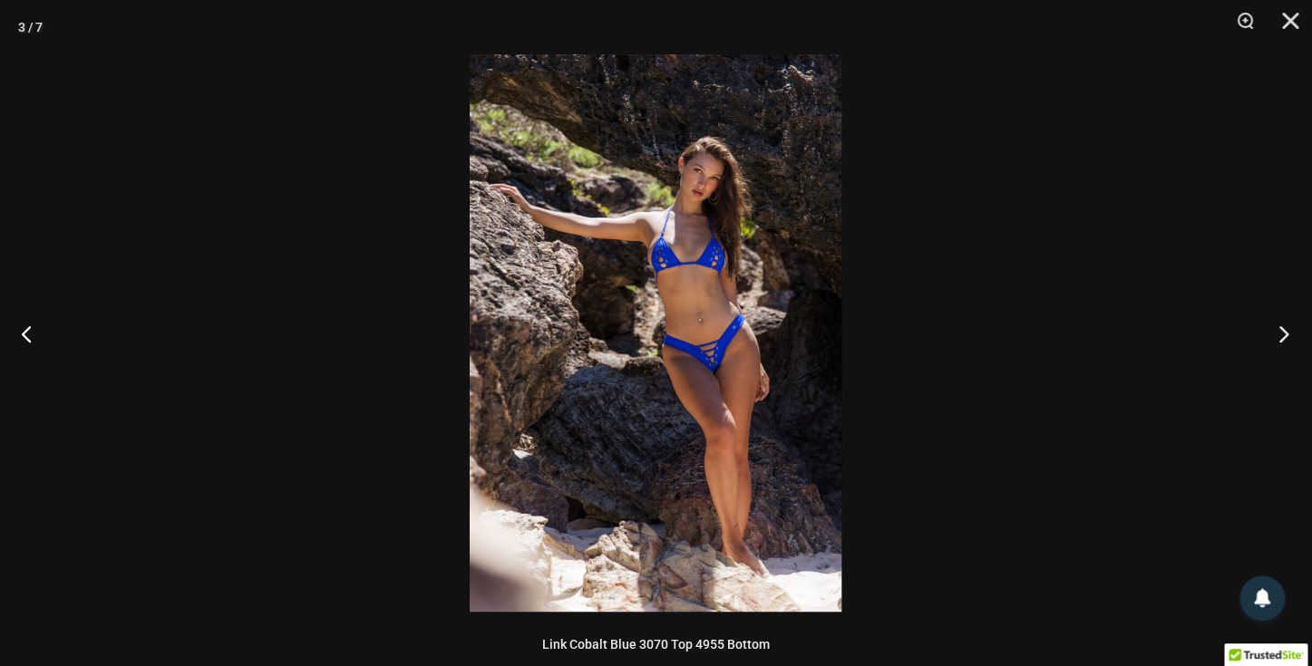
click at [1281, 332] on button "Next" at bounding box center [1278, 333] width 68 height 91
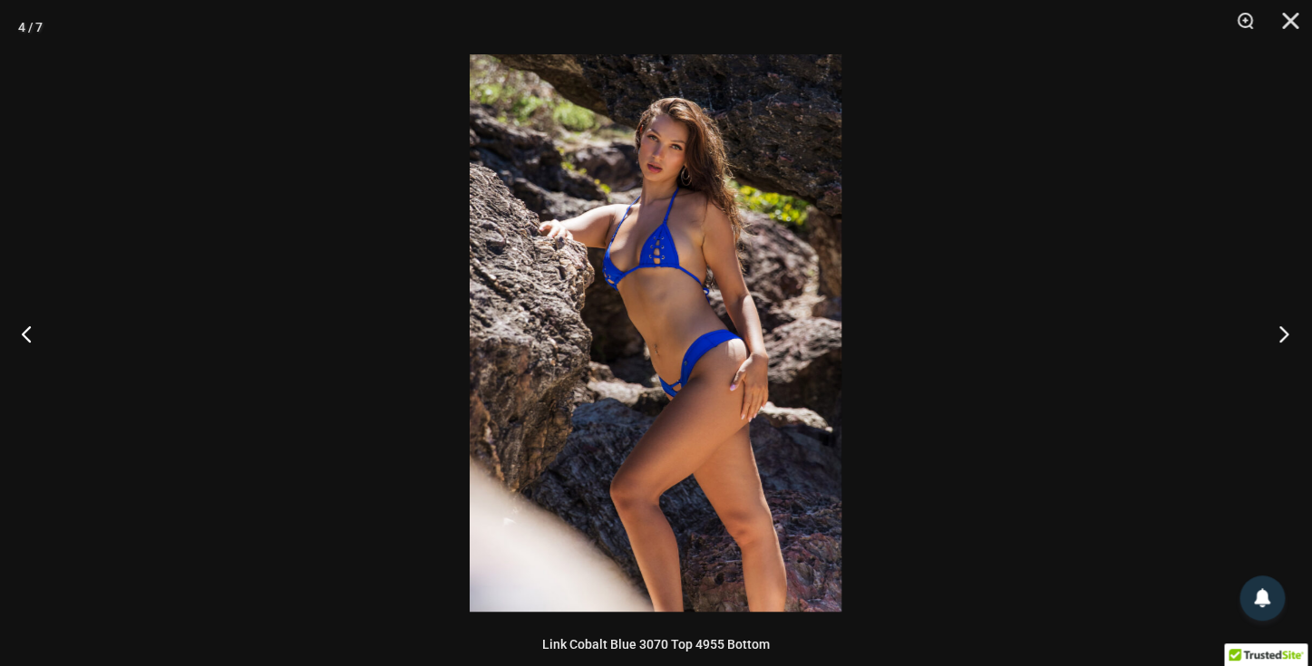
click at [1281, 332] on button "Next" at bounding box center [1278, 333] width 68 height 91
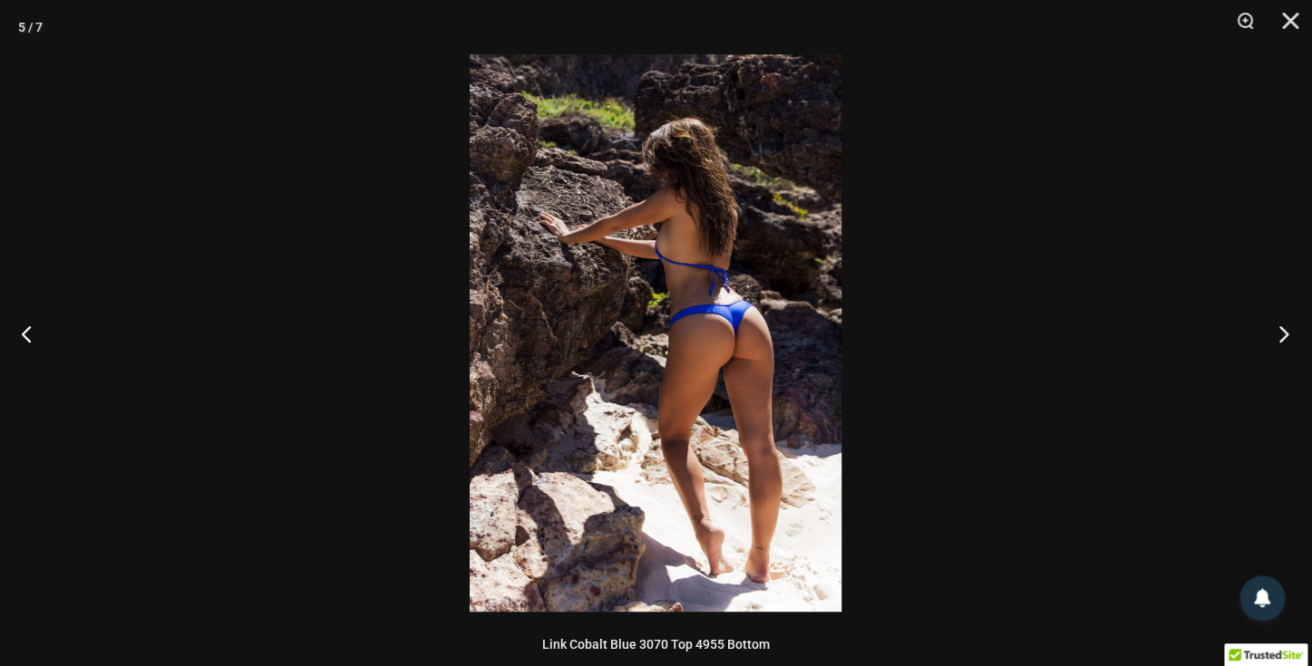
click at [1281, 332] on button "Next" at bounding box center [1278, 333] width 68 height 91
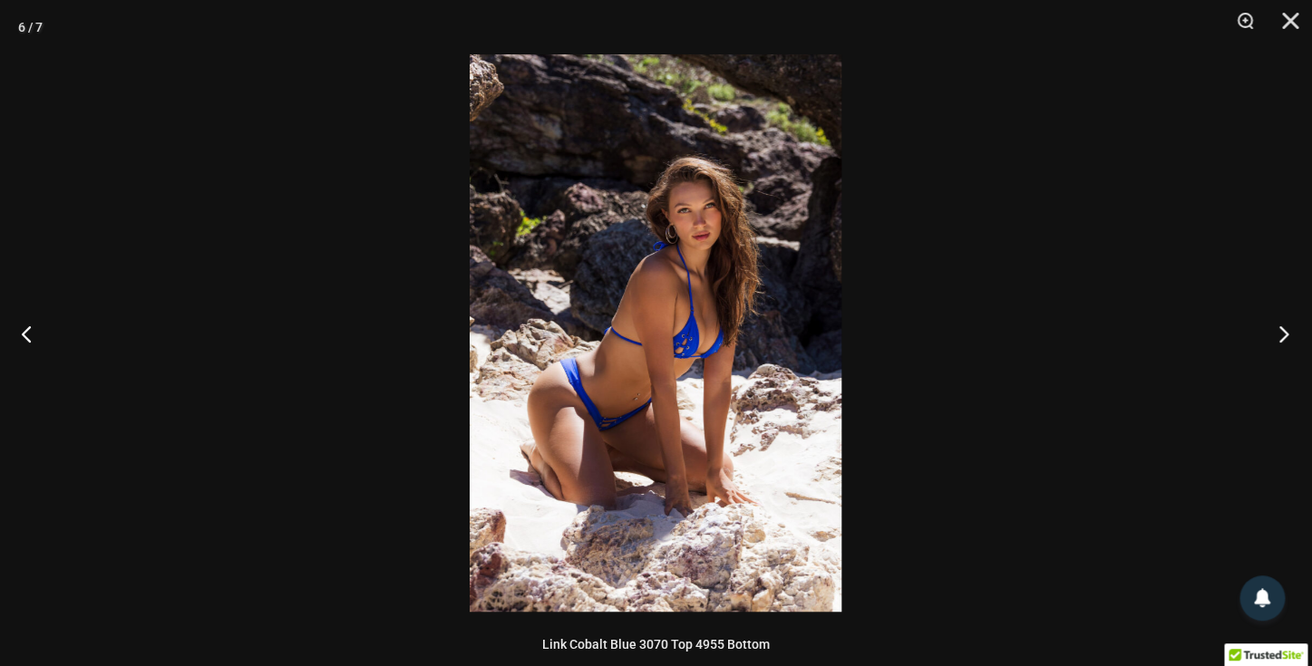
click at [1281, 332] on button "Next" at bounding box center [1278, 333] width 68 height 91
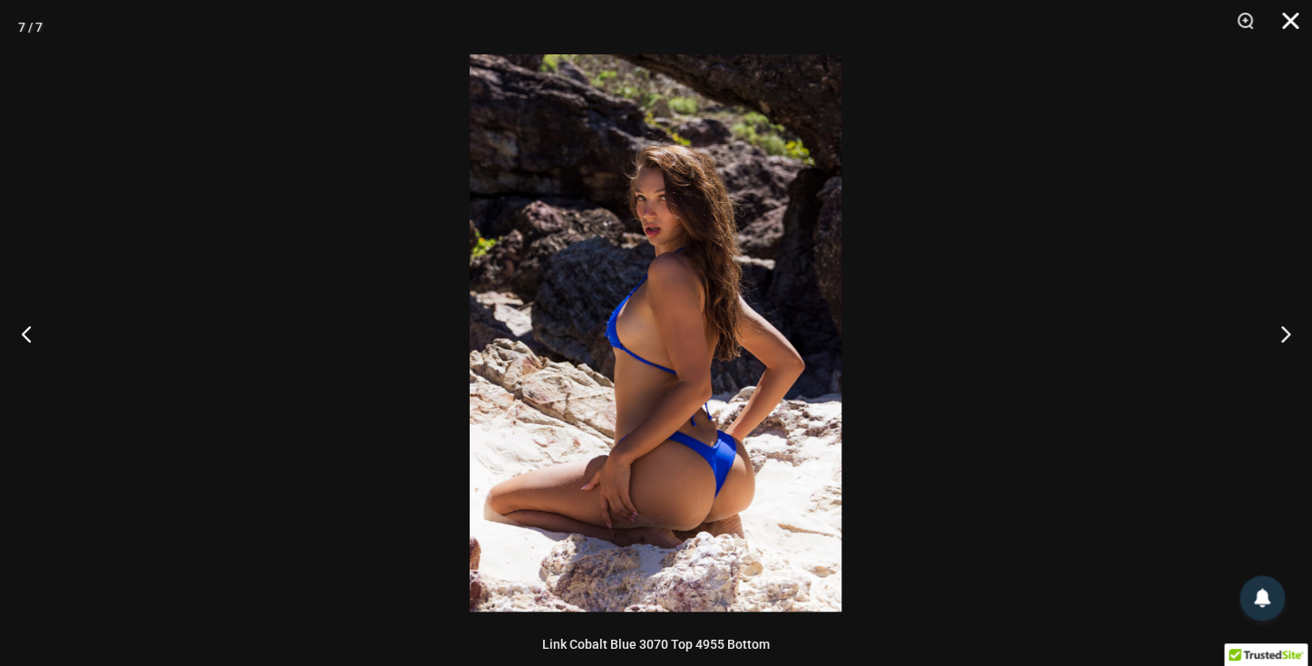
click at [1295, 20] on button "Close" at bounding box center [1283, 27] width 45 height 54
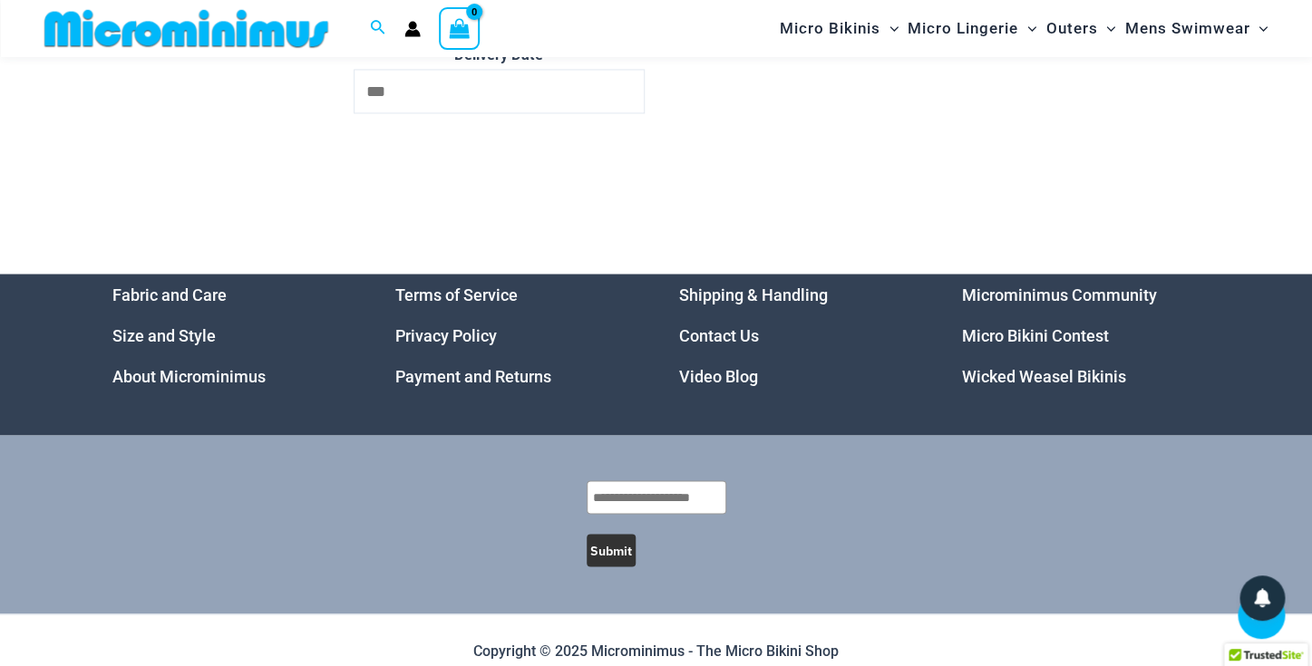
scroll to position [6338, 0]
